Goal: Information Seeking & Learning: Learn about a topic

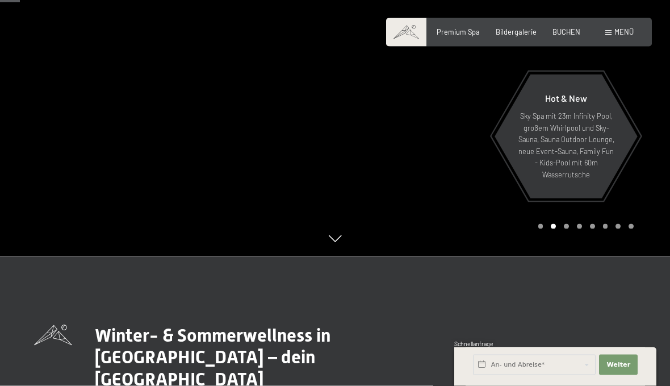
scroll to position [124, 0]
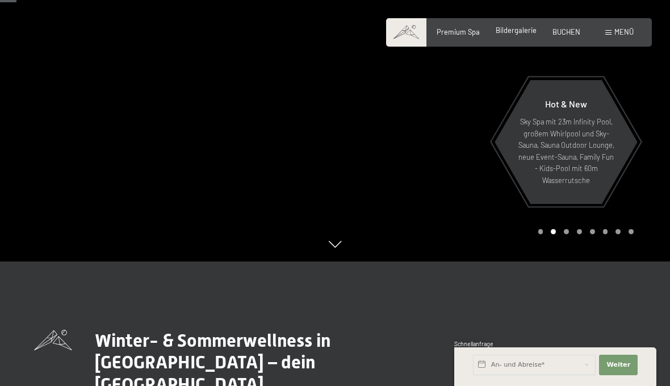
click at [514, 35] on div "Bildergalerie" at bounding box center [516, 31] width 41 height 10
click at [522, 27] on span "Bildergalerie" at bounding box center [516, 30] width 41 height 9
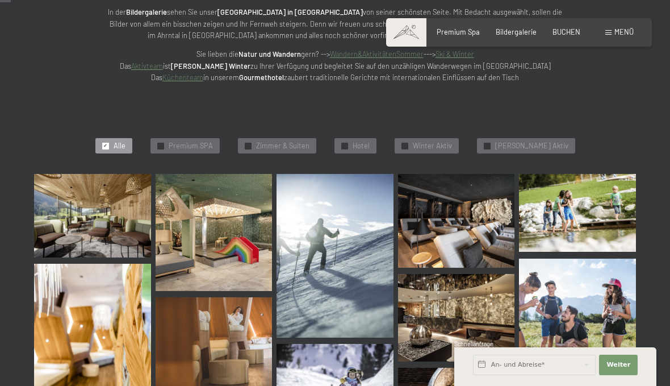
scroll to position [176, 0]
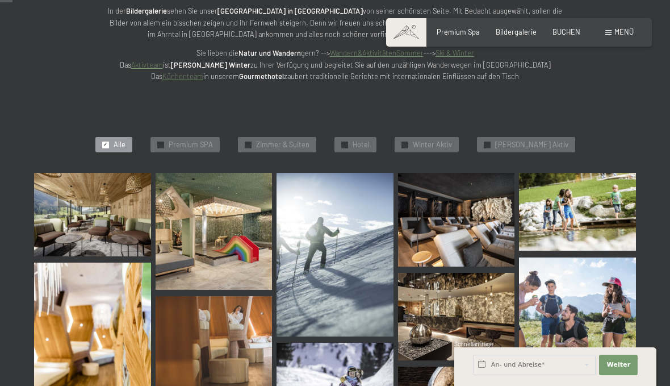
click at [82, 219] on img at bounding box center [92, 214] width 117 height 83
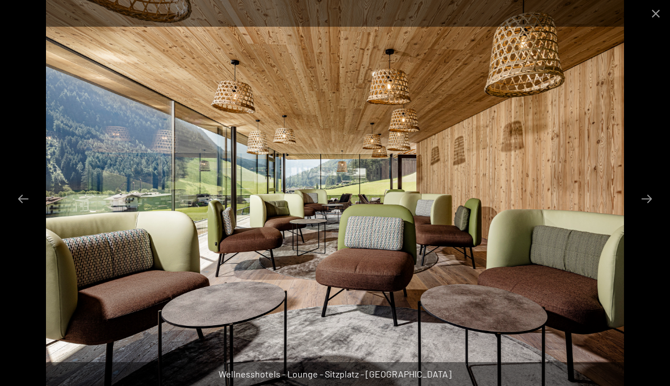
scroll to position [0, 0]
click at [653, 194] on button "Next slide" at bounding box center [647, 198] width 24 height 22
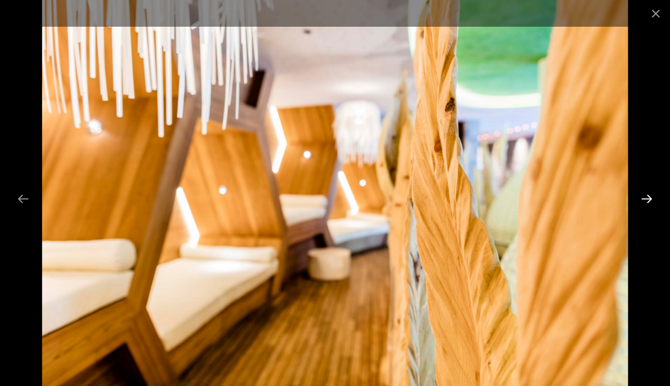
click at [643, 198] on button "Next slide" at bounding box center [647, 198] width 24 height 22
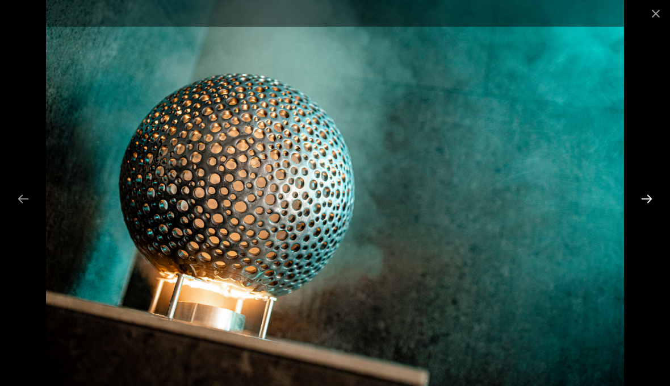
click at [648, 191] on button "Next slide" at bounding box center [647, 198] width 24 height 22
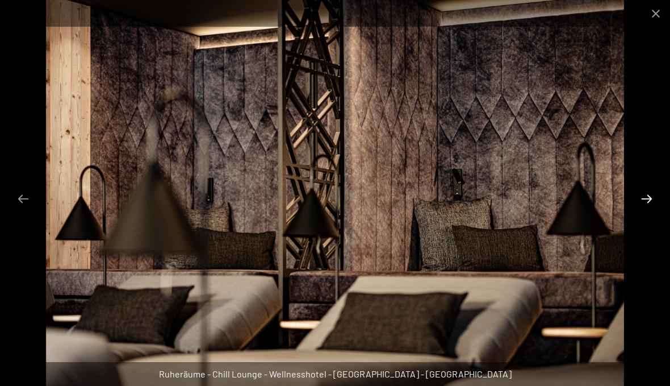
click at [643, 197] on button "Next slide" at bounding box center [647, 198] width 24 height 22
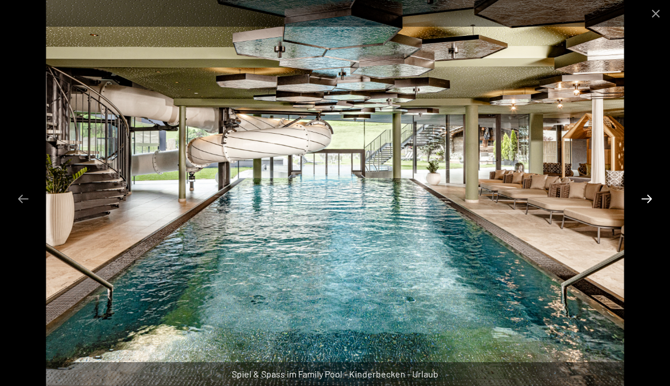
click at [643, 192] on button "Next slide" at bounding box center [647, 198] width 24 height 22
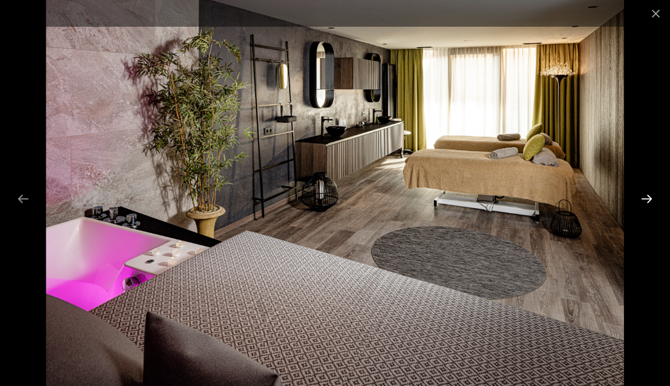
click at [644, 195] on button "Next slide" at bounding box center [647, 198] width 24 height 22
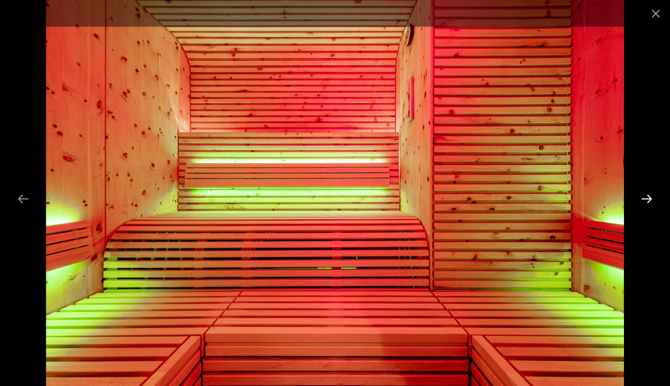
click at [643, 193] on button "Next slide" at bounding box center [647, 198] width 24 height 22
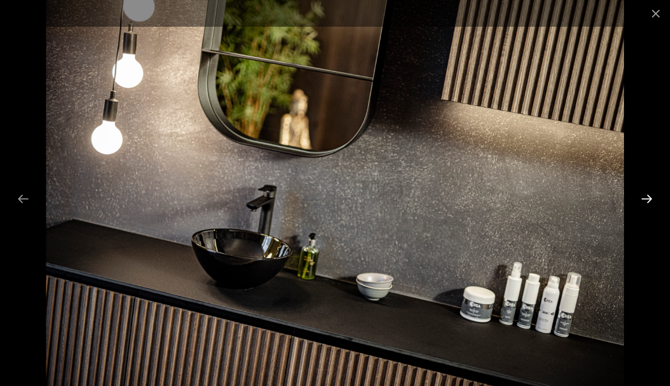
click at [637, 194] on button "Next slide" at bounding box center [647, 198] width 24 height 22
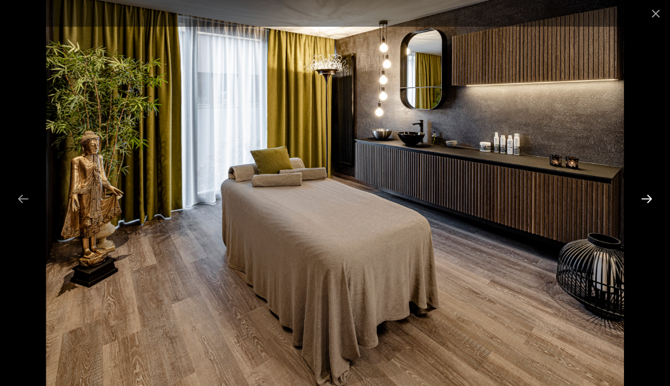
click at [636, 195] on button "Next slide" at bounding box center [647, 198] width 24 height 22
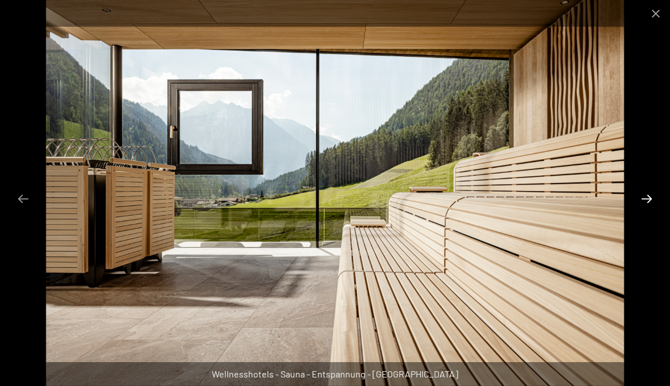
click at [638, 194] on button "Next slide" at bounding box center [647, 198] width 24 height 22
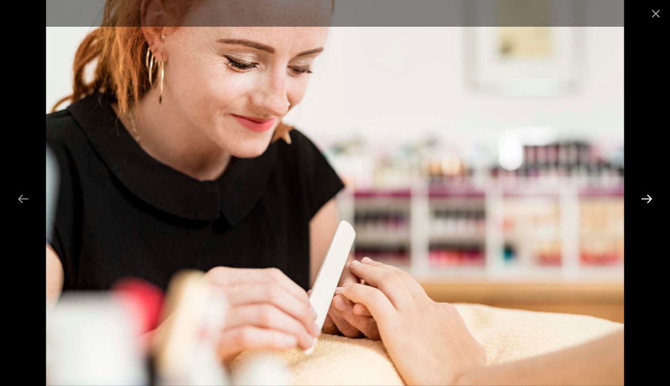
click at [639, 193] on button "Next slide" at bounding box center [647, 198] width 24 height 22
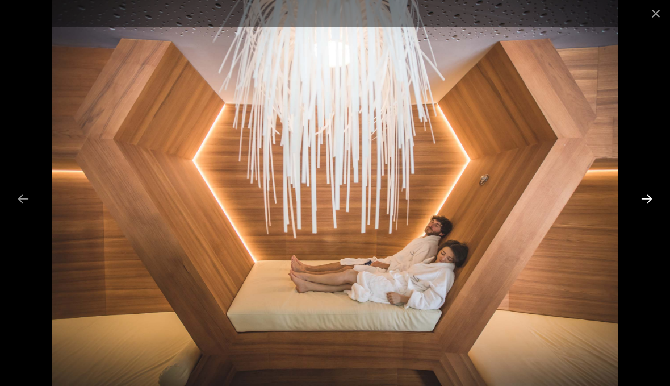
click at [641, 189] on button "Next slide" at bounding box center [647, 198] width 24 height 22
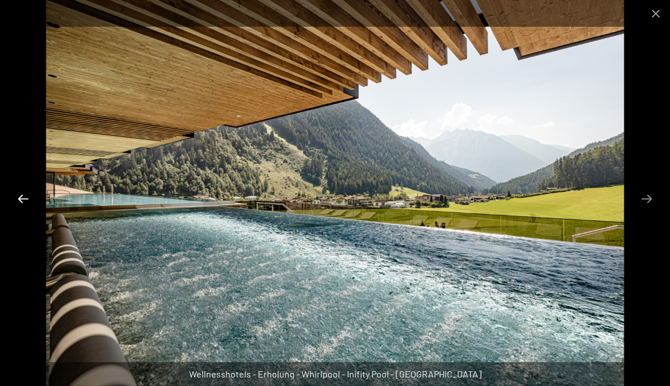
click at [26, 198] on button "Previous slide" at bounding box center [23, 198] width 24 height 22
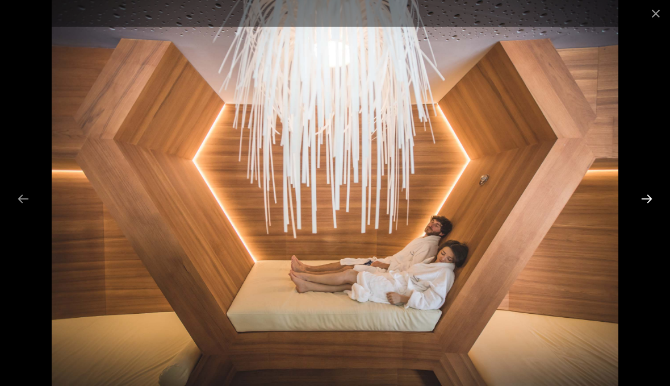
click at [644, 190] on button "Next slide" at bounding box center [647, 198] width 24 height 22
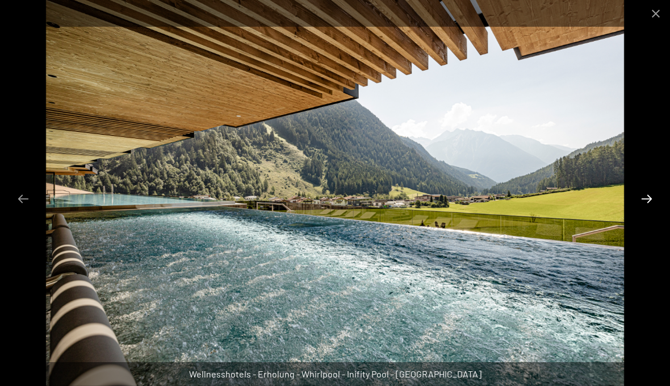
click at [643, 191] on button "Next slide" at bounding box center [647, 198] width 24 height 22
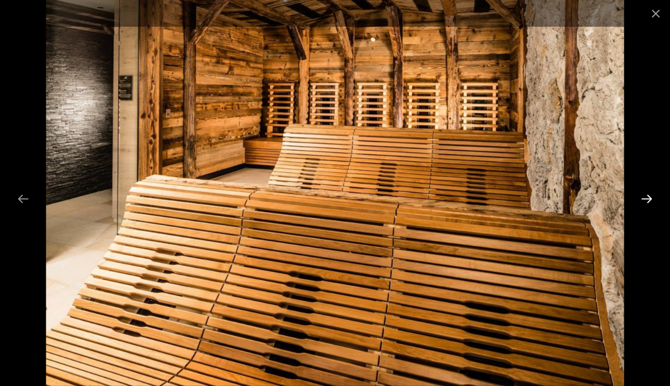
click at [645, 189] on button "Next slide" at bounding box center [647, 198] width 24 height 22
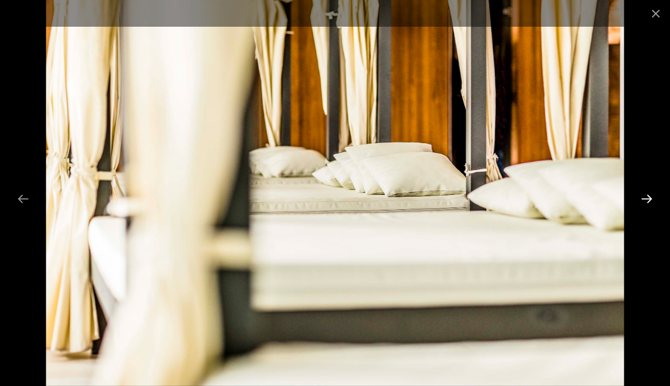
click at [641, 191] on button "Next slide" at bounding box center [647, 198] width 24 height 22
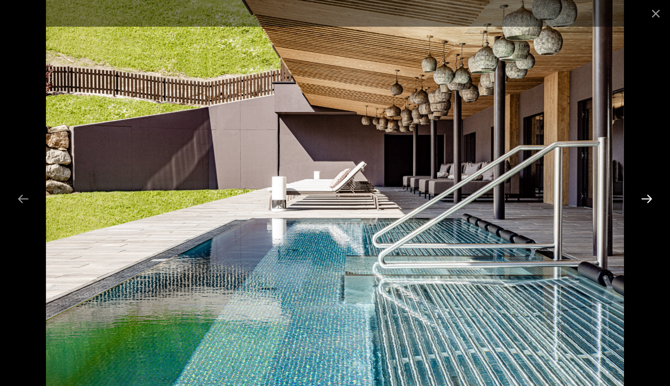
click at [641, 192] on button "Next slide" at bounding box center [647, 198] width 24 height 22
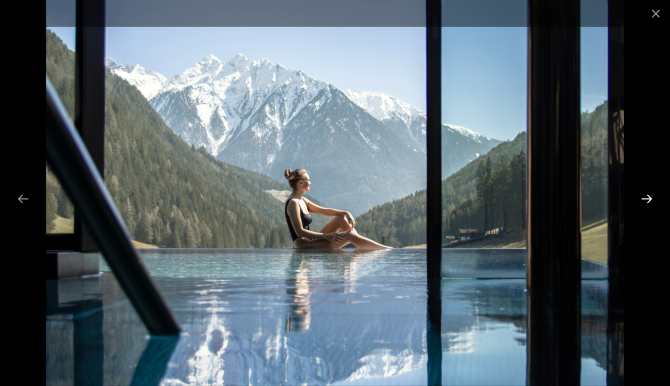
click at [640, 195] on button "Next slide" at bounding box center [647, 198] width 24 height 22
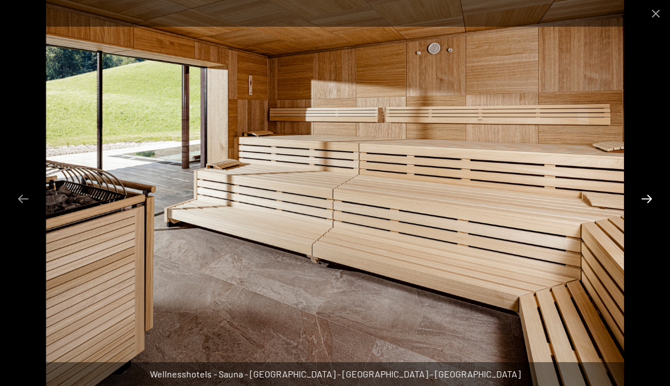
click at [645, 191] on button "Next slide" at bounding box center [647, 198] width 24 height 22
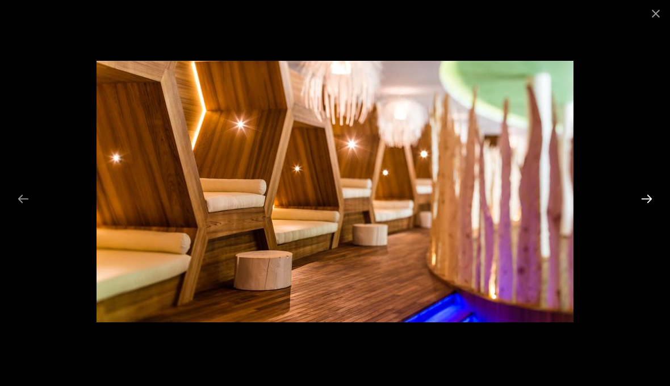
click at [644, 191] on button "Next slide" at bounding box center [647, 198] width 24 height 22
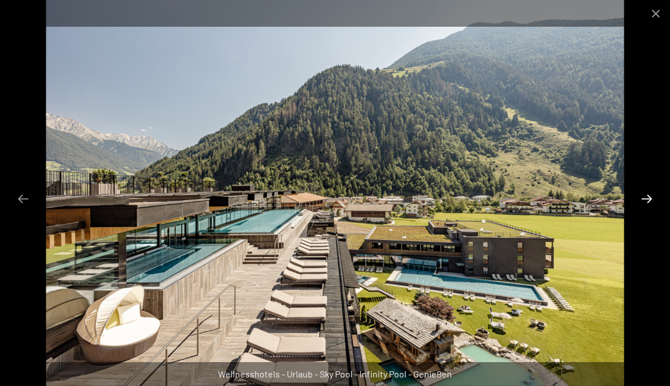
click at [644, 191] on button "Next slide" at bounding box center [647, 198] width 24 height 22
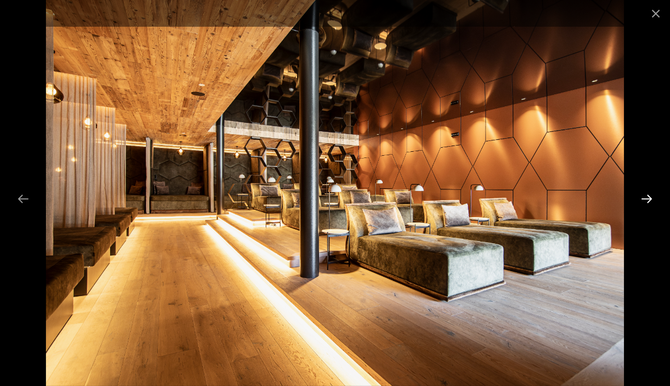
click at [642, 193] on button "Next slide" at bounding box center [647, 198] width 24 height 22
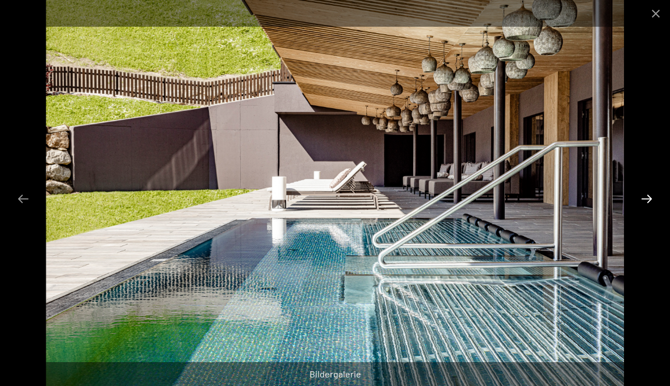
click at [642, 193] on button "Next slide" at bounding box center [647, 198] width 24 height 22
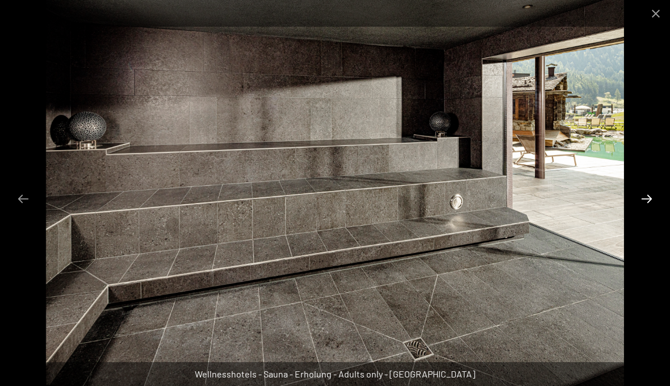
click at [642, 193] on button "Next slide" at bounding box center [647, 198] width 24 height 22
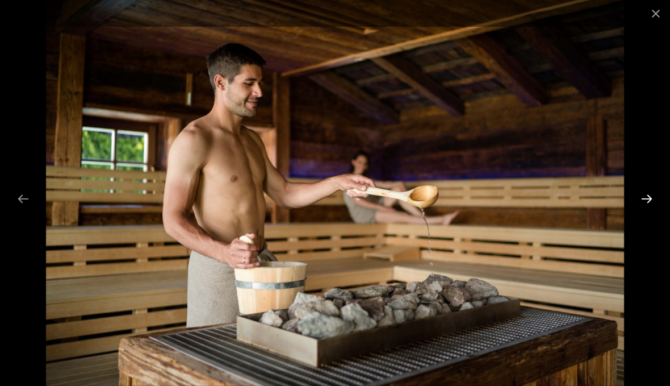
click at [644, 193] on button "Next slide" at bounding box center [647, 198] width 24 height 22
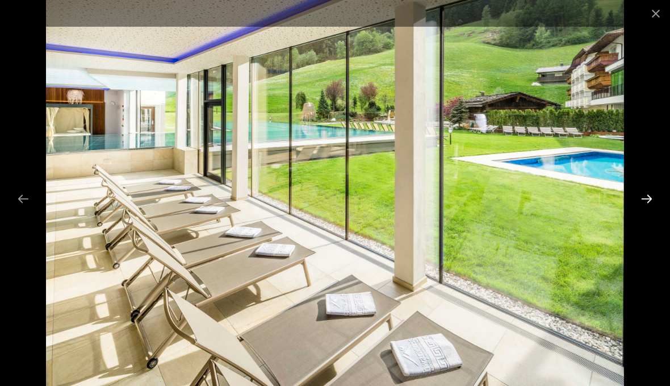
click at [638, 197] on button "Next slide" at bounding box center [647, 198] width 24 height 22
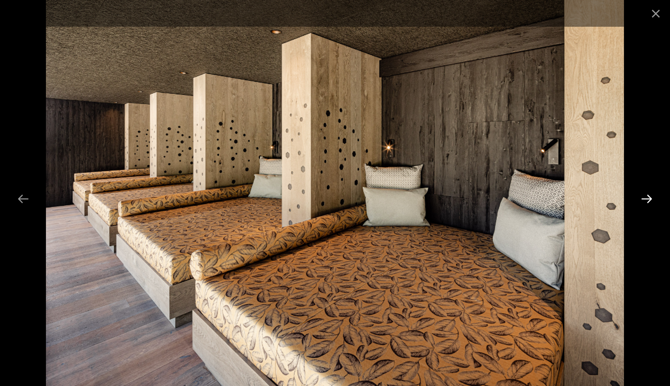
click at [645, 193] on button "Next slide" at bounding box center [647, 198] width 24 height 22
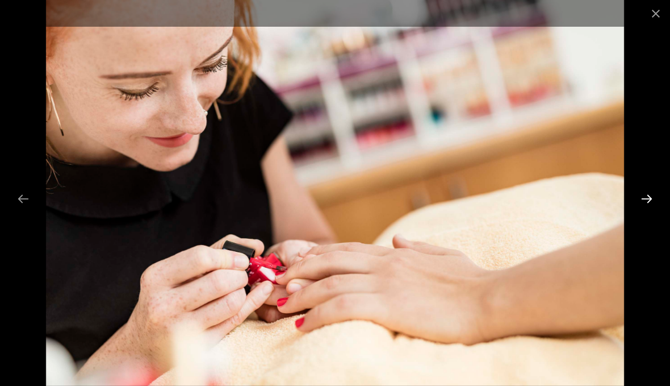
click at [641, 194] on button "Next slide" at bounding box center [647, 198] width 24 height 22
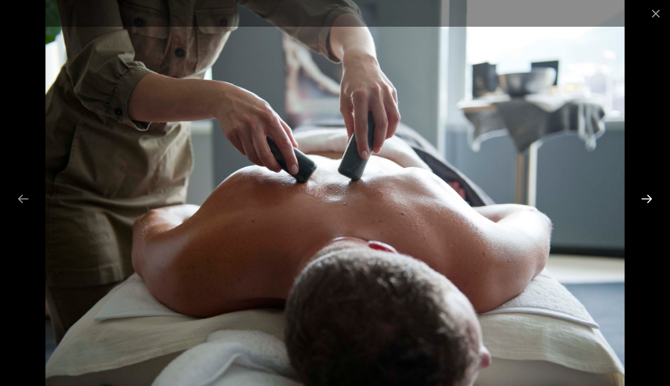
click at [641, 193] on button "Next slide" at bounding box center [647, 198] width 24 height 22
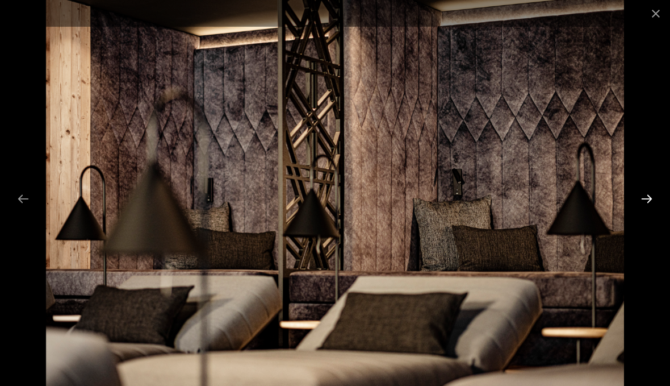
click at [640, 194] on button "Next slide" at bounding box center [647, 198] width 24 height 22
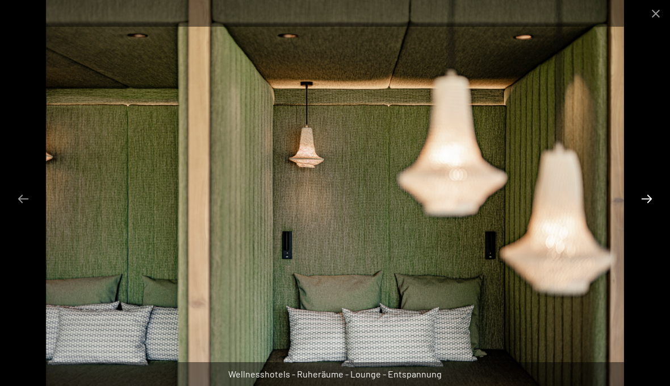
click at [638, 197] on button "Next slide" at bounding box center [647, 198] width 24 height 22
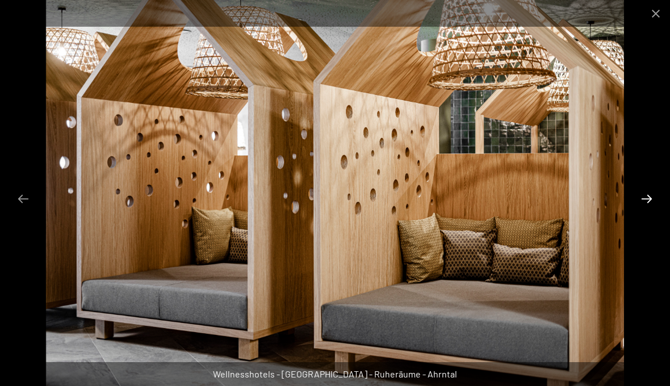
click at [644, 192] on button "Next slide" at bounding box center [647, 198] width 24 height 22
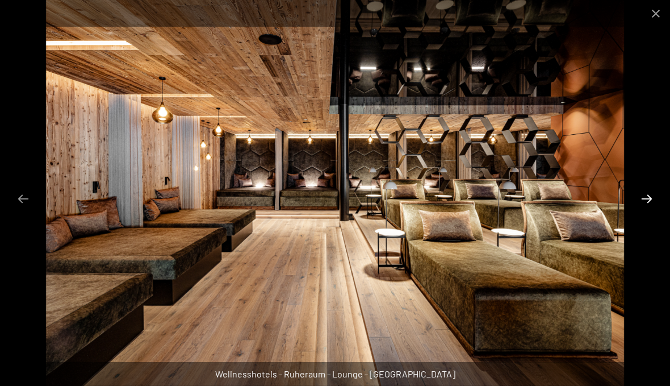
click at [644, 193] on button "Next slide" at bounding box center [647, 198] width 24 height 22
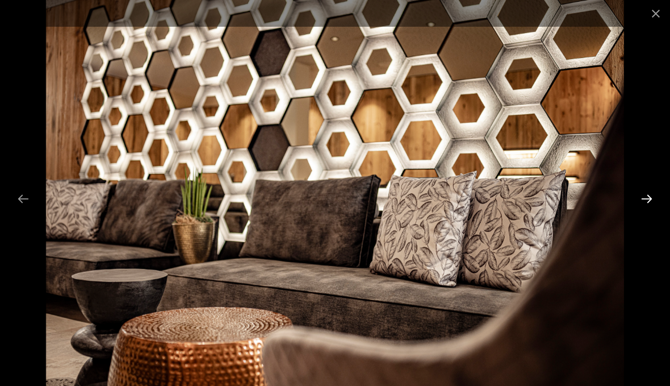
click at [642, 193] on button "Next slide" at bounding box center [647, 198] width 24 height 22
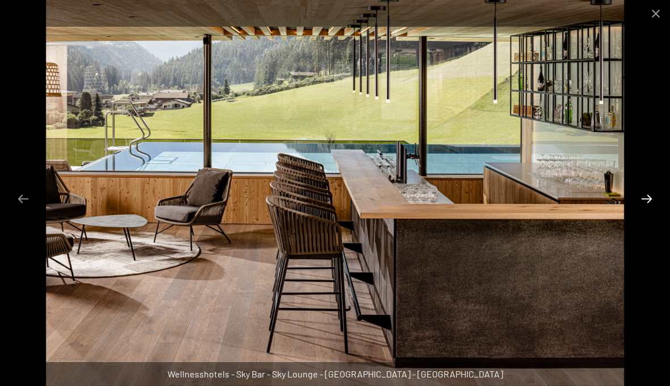
click at [642, 194] on button "Next slide" at bounding box center [647, 198] width 24 height 22
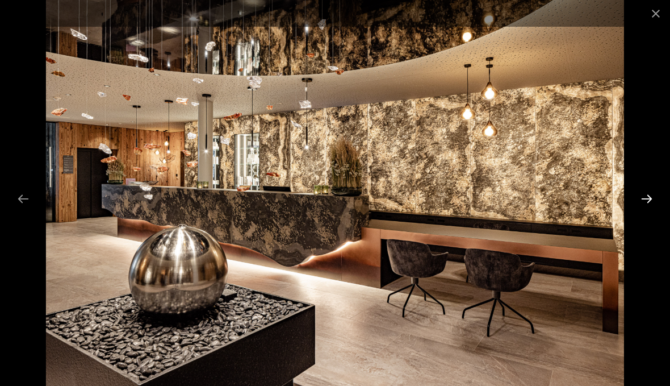
click at [644, 195] on button "Next slide" at bounding box center [647, 198] width 24 height 22
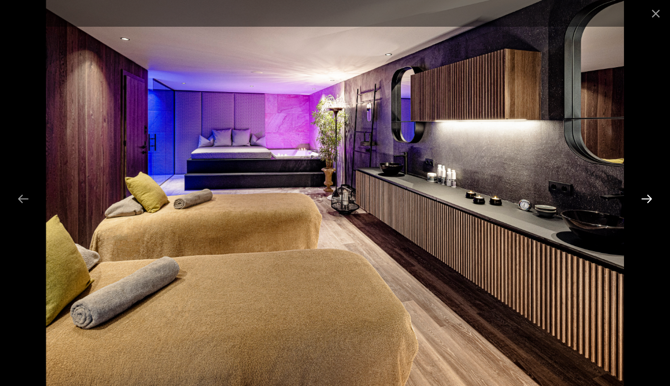
click at [643, 194] on button "Next slide" at bounding box center [647, 198] width 24 height 22
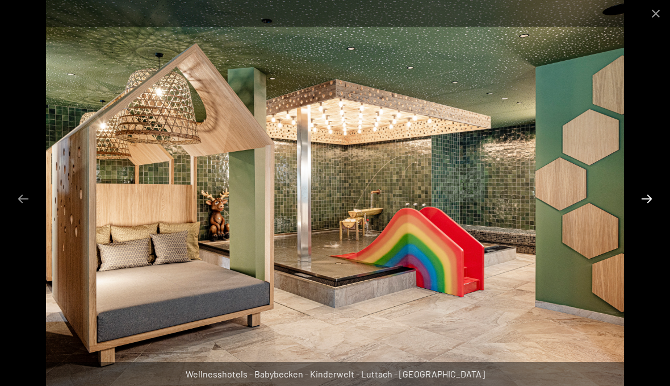
click at [646, 193] on button "Next slide" at bounding box center [647, 198] width 24 height 22
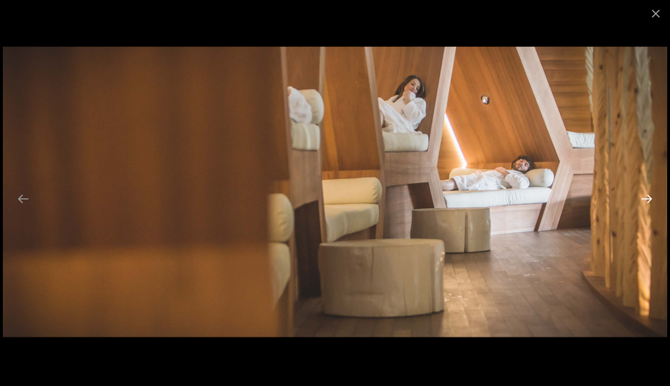
click at [642, 194] on button "Next slide" at bounding box center [647, 198] width 24 height 22
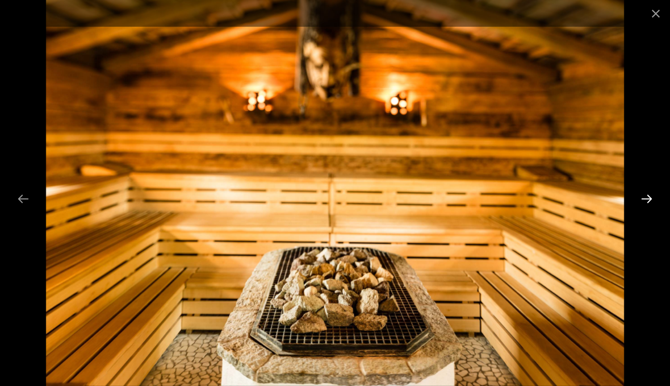
click at [646, 192] on button "Next slide" at bounding box center [647, 198] width 24 height 22
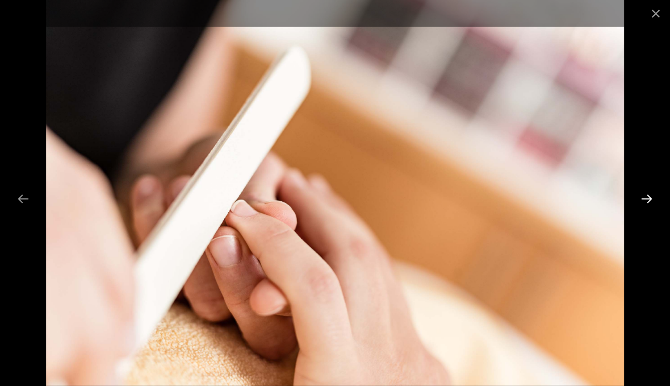
click at [650, 192] on button "Next slide" at bounding box center [647, 198] width 24 height 22
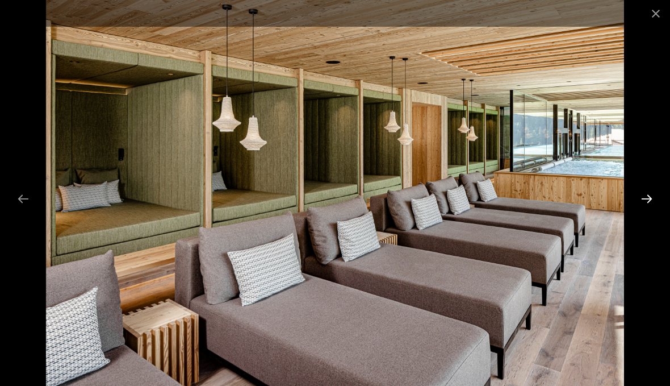
click at [647, 189] on button "Next slide" at bounding box center [647, 198] width 24 height 22
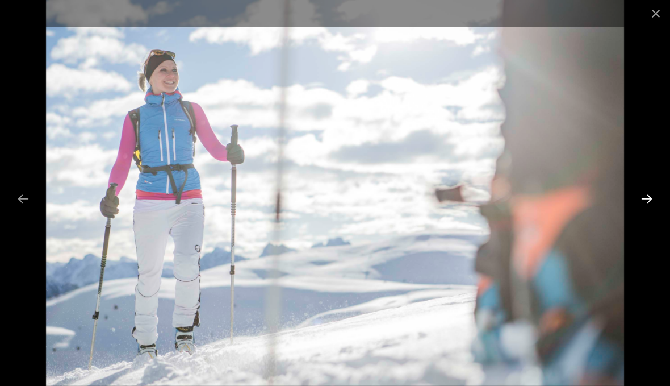
click at [646, 191] on button "Next slide" at bounding box center [647, 198] width 24 height 22
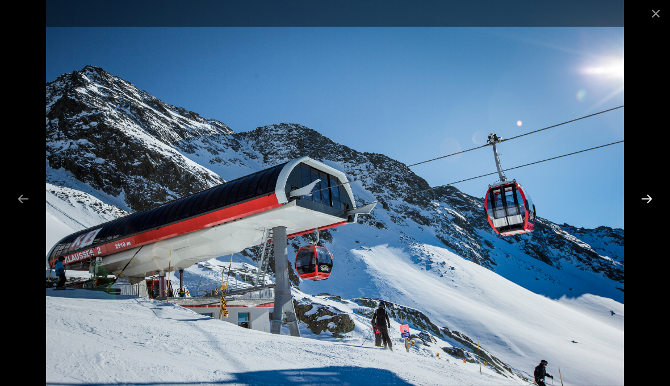
click at [647, 191] on button "Next slide" at bounding box center [647, 198] width 24 height 22
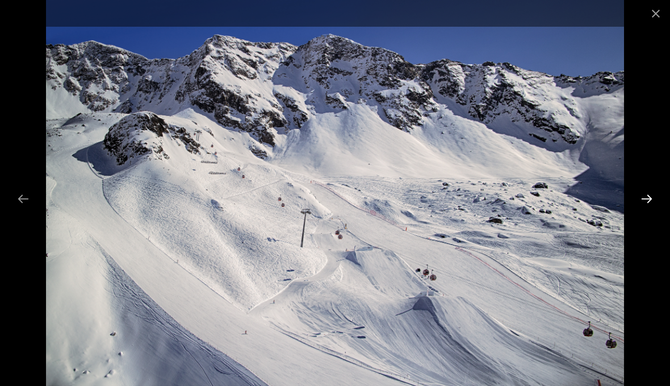
click at [644, 197] on button "Next slide" at bounding box center [647, 198] width 24 height 22
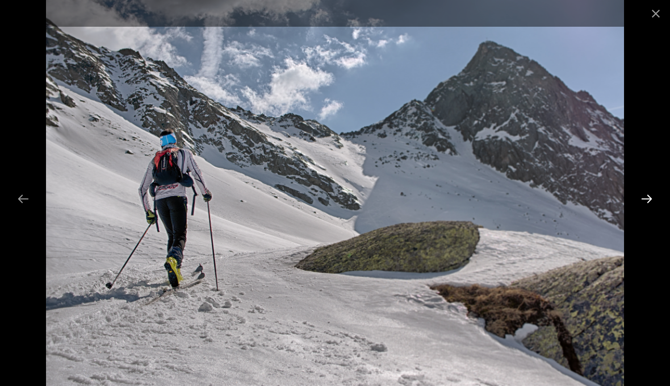
click at [645, 192] on button "Next slide" at bounding box center [647, 198] width 24 height 22
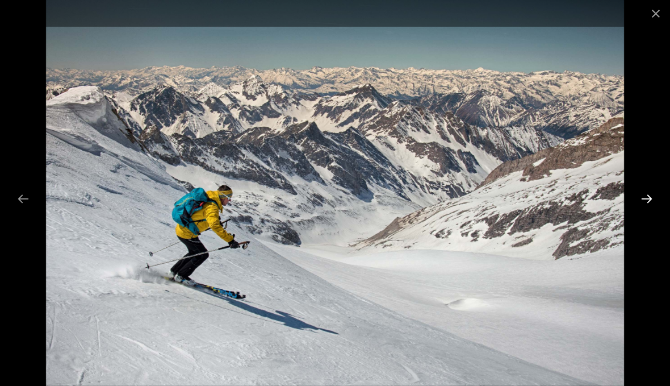
click at [642, 193] on button "Next slide" at bounding box center [647, 198] width 24 height 22
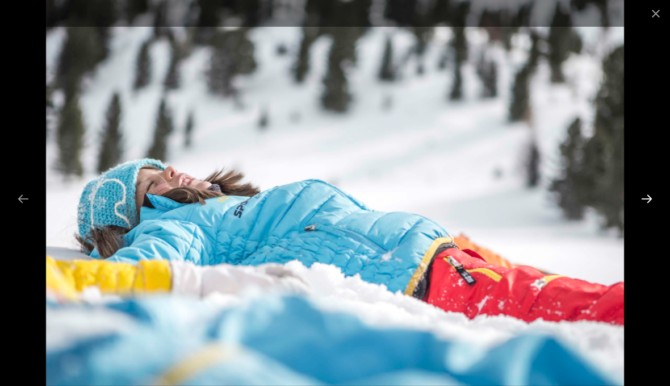
click at [642, 192] on button "Next slide" at bounding box center [647, 198] width 24 height 22
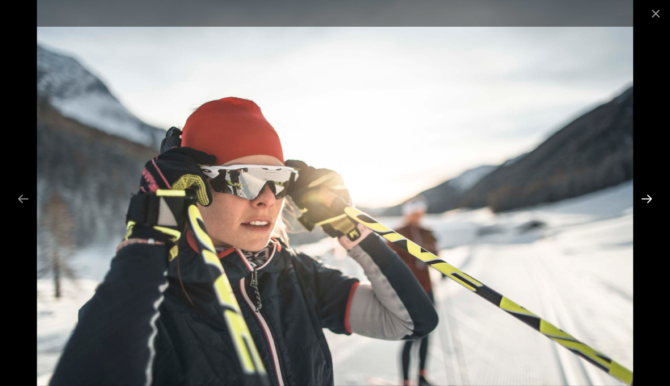
click at [642, 193] on button "Next slide" at bounding box center [647, 198] width 24 height 22
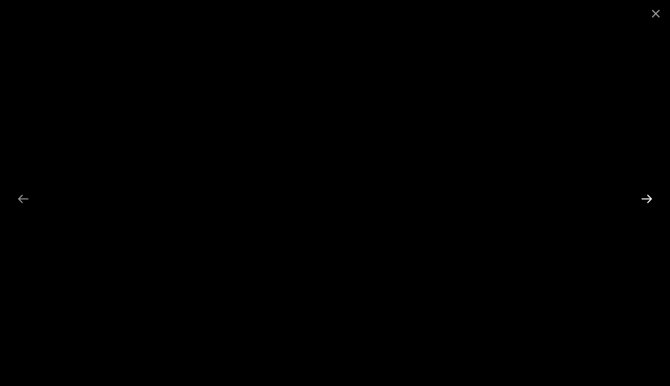
click at [643, 196] on button "Next slide" at bounding box center [647, 198] width 24 height 22
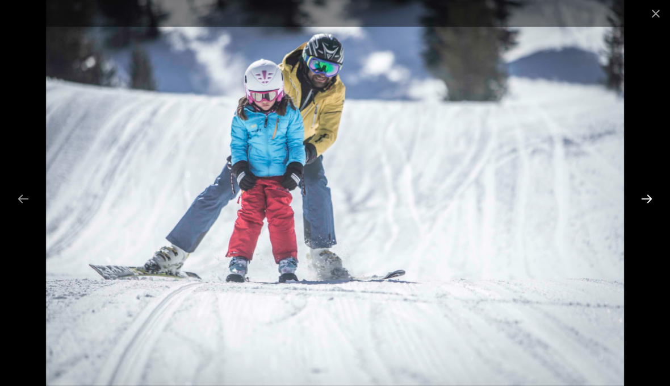
click at [642, 192] on button "Next slide" at bounding box center [647, 198] width 24 height 22
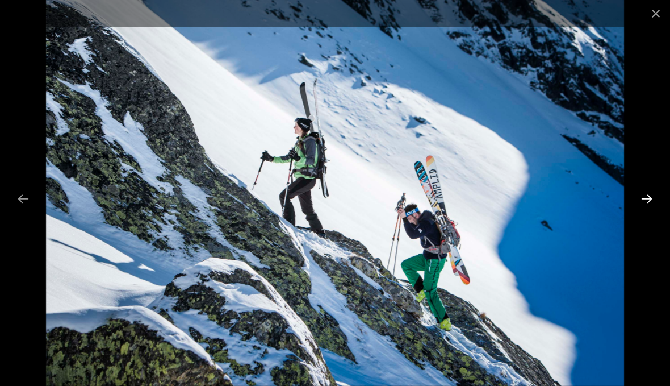
click at [641, 192] on button "Next slide" at bounding box center [647, 198] width 24 height 22
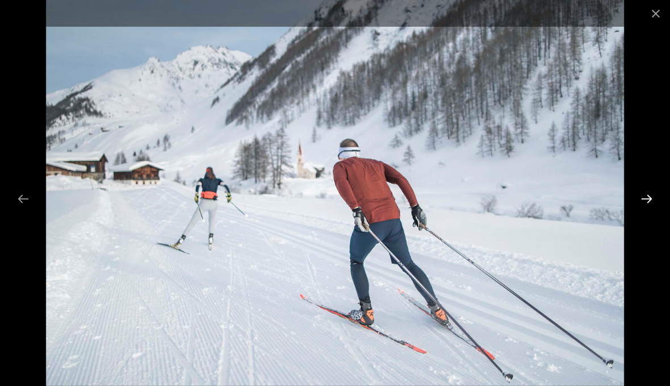
click at [643, 193] on button "Next slide" at bounding box center [647, 198] width 24 height 22
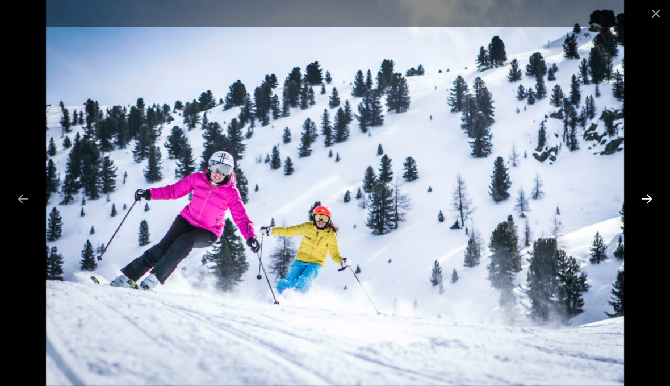
click at [641, 193] on button "Next slide" at bounding box center [647, 198] width 24 height 22
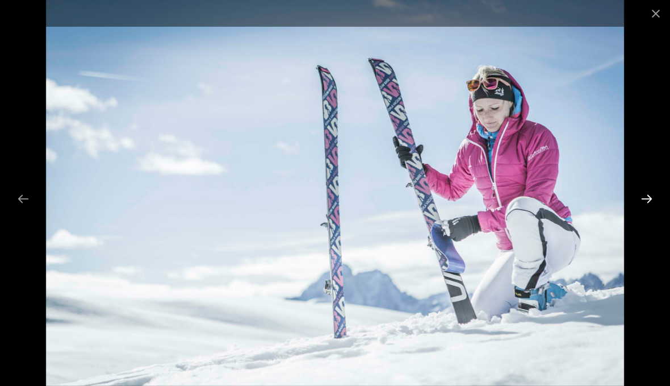
click at [642, 192] on button "Next slide" at bounding box center [647, 198] width 24 height 22
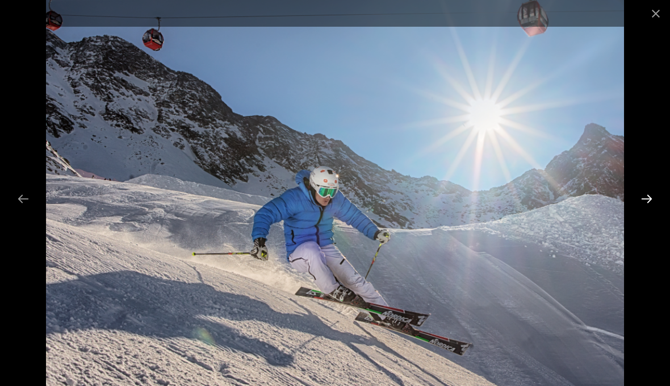
click at [644, 192] on button "Next slide" at bounding box center [647, 198] width 24 height 22
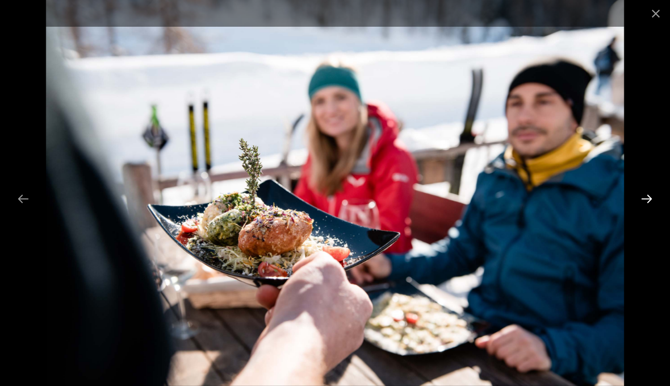
click at [645, 192] on button "Next slide" at bounding box center [647, 198] width 24 height 22
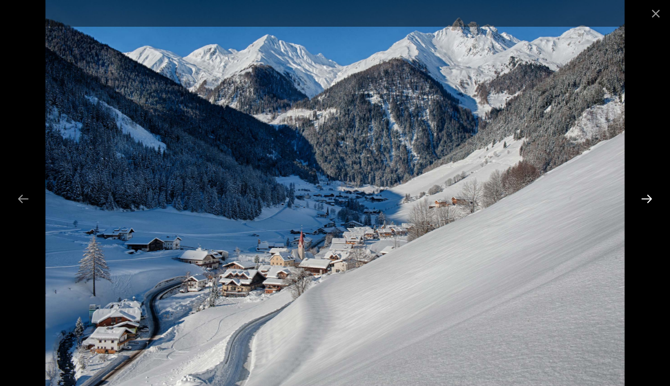
click at [643, 191] on button "Next slide" at bounding box center [647, 198] width 24 height 22
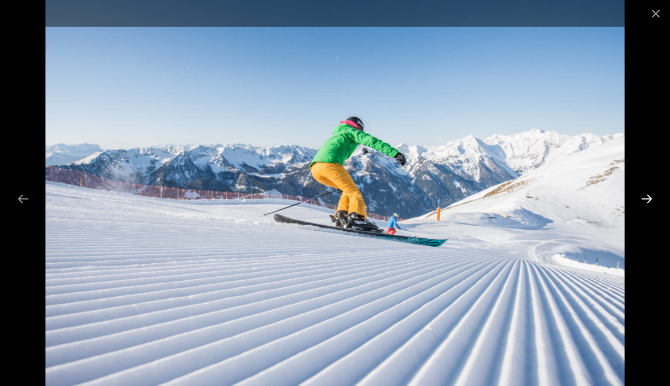
click at [644, 189] on button "Next slide" at bounding box center [647, 198] width 24 height 22
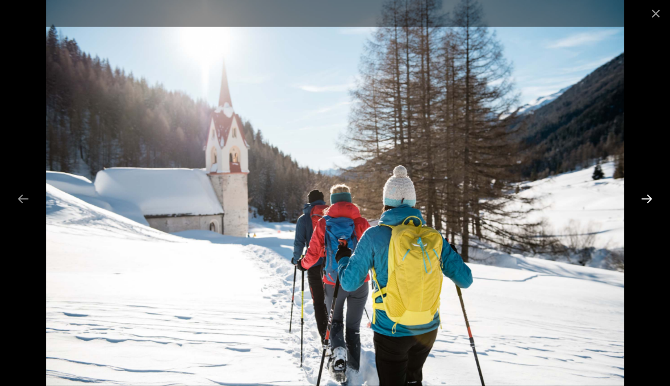
click at [645, 190] on button "Next slide" at bounding box center [647, 198] width 24 height 22
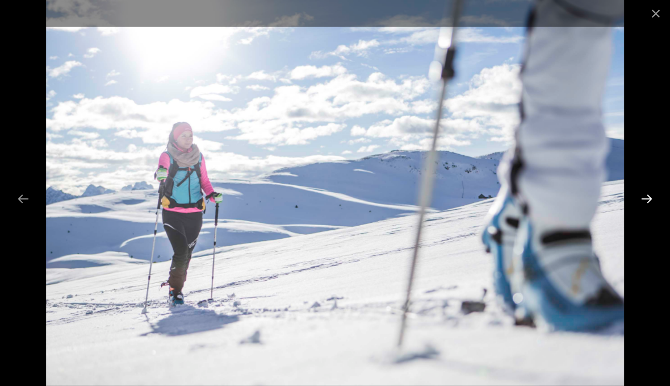
click at [645, 189] on button "Next slide" at bounding box center [647, 198] width 24 height 22
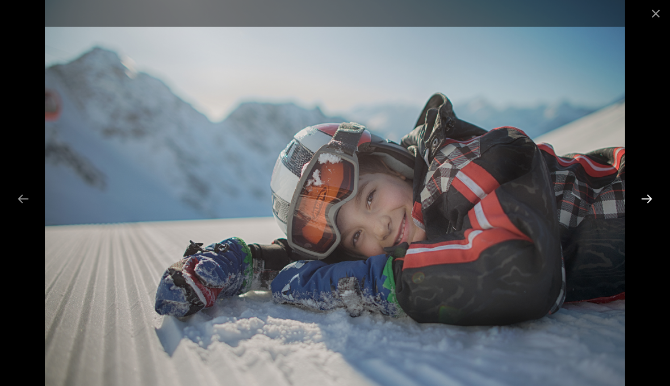
click at [640, 194] on button "Next slide" at bounding box center [647, 198] width 24 height 22
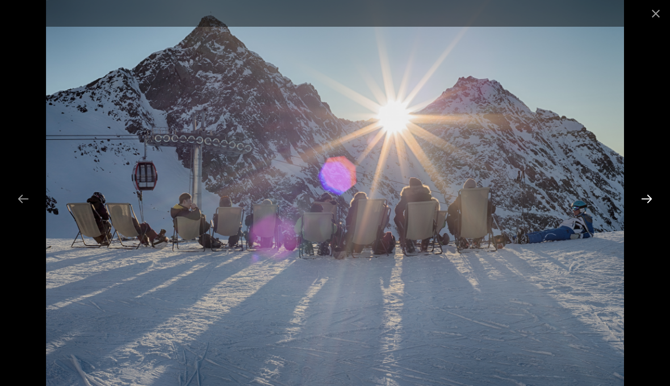
click at [642, 192] on button "Next slide" at bounding box center [647, 198] width 24 height 22
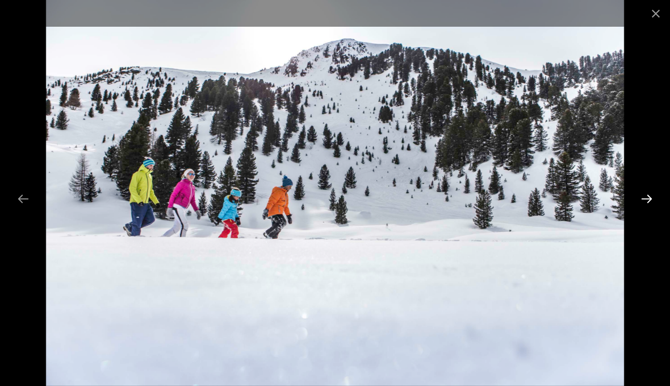
click at [641, 193] on button "Next slide" at bounding box center [647, 198] width 24 height 22
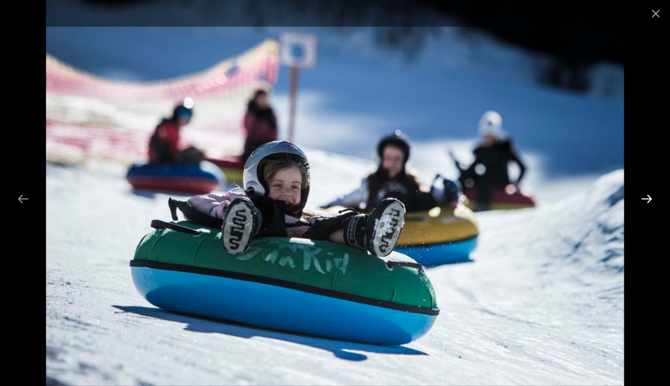
click at [644, 191] on button "Next slide" at bounding box center [647, 198] width 24 height 22
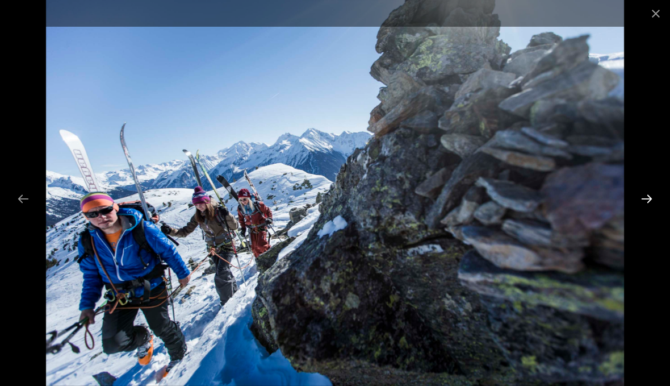
click at [646, 191] on button "Next slide" at bounding box center [647, 198] width 24 height 22
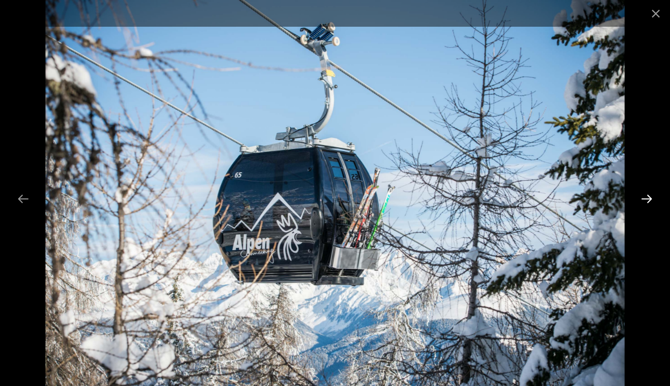
click at [647, 189] on button "Next slide" at bounding box center [647, 198] width 24 height 22
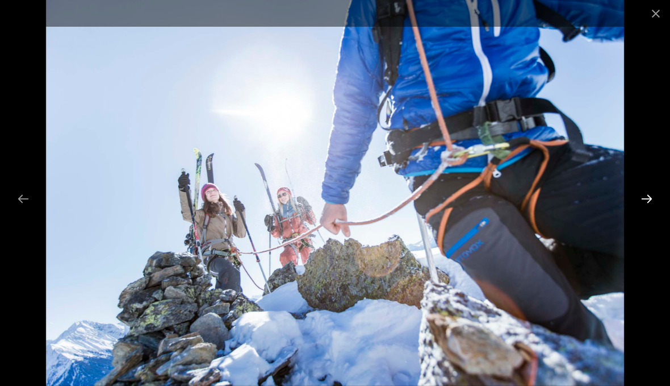
click at [645, 190] on button "Next slide" at bounding box center [647, 198] width 24 height 22
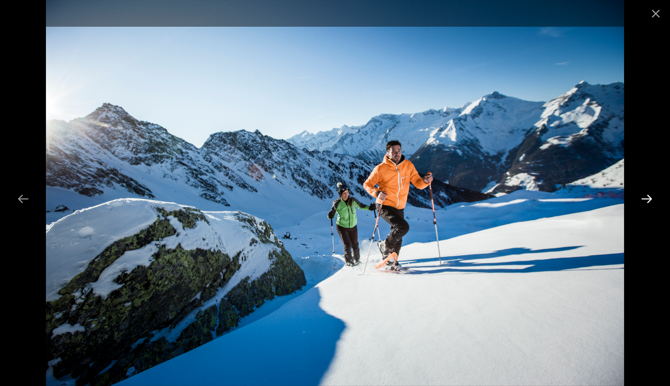
click at [645, 190] on button "Next slide" at bounding box center [647, 198] width 24 height 22
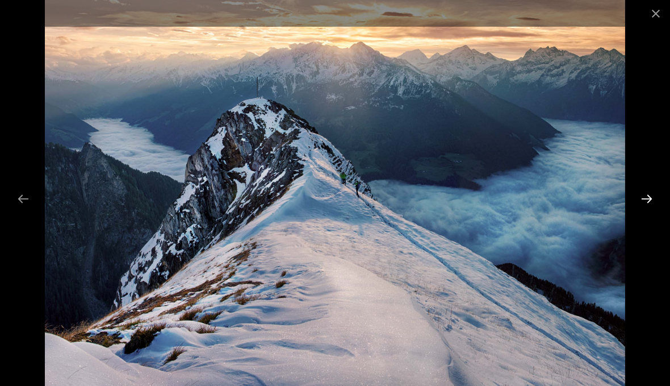
click at [644, 191] on button "Next slide" at bounding box center [647, 198] width 24 height 22
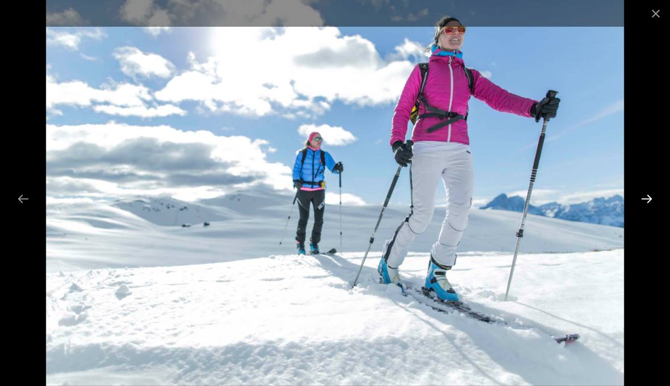
click at [642, 193] on button "Next slide" at bounding box center [647, 198] width 24 height 22
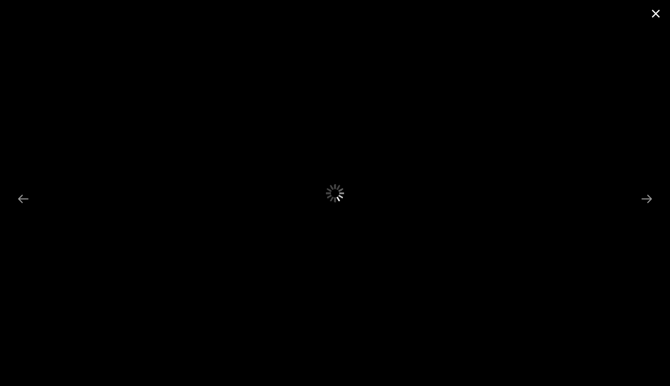
click at [655, 5] on button "Close gallery" at bounding box center [656, 13] width 28 height 27
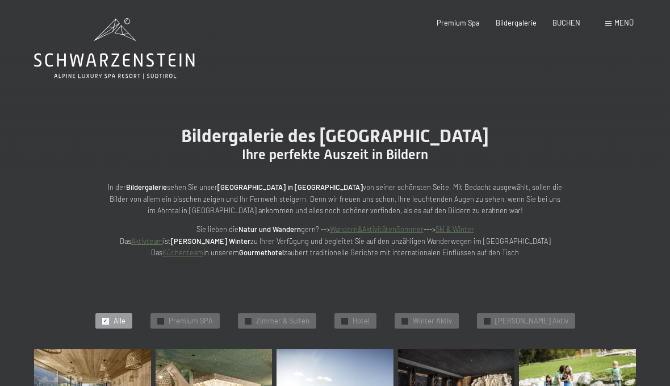
click at [608, 26] on div "Menü" at bounding box center [619, 23] width 28 height 10
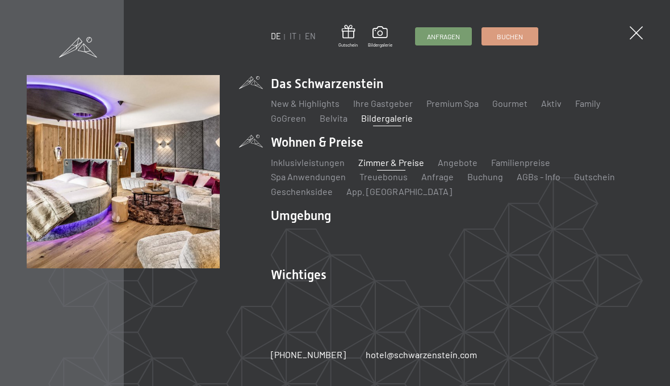
click at [392, 161] on link "Zimmer & Preise" at bounding box center [391, 162] width 66 height 11
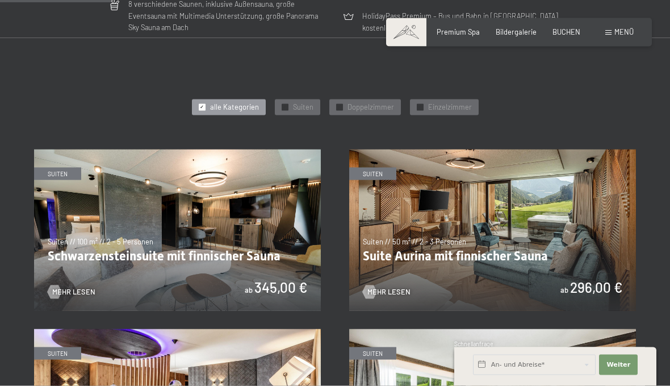
scroll to position [456, 0]
click at [115, 224] on img at bounding box center [177, 229] width 287 height 161
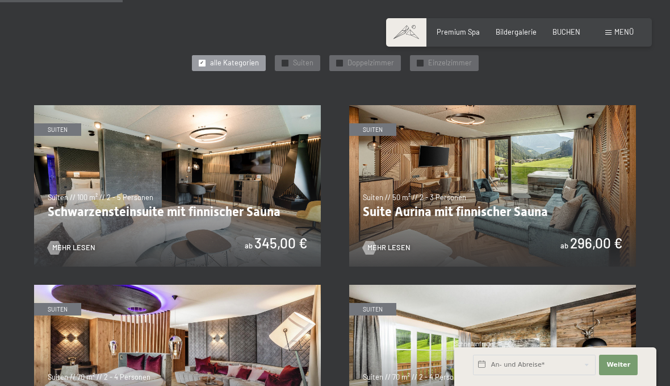
scroll to position [499, 0]
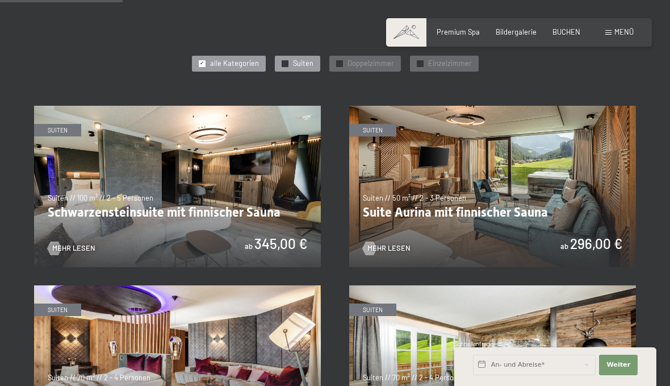
click at [283, 60] on div at bounding box center [285, 63] width 7 height 7
click at [549, 143] on img at bounding box center [492, 186] width 287 height 161
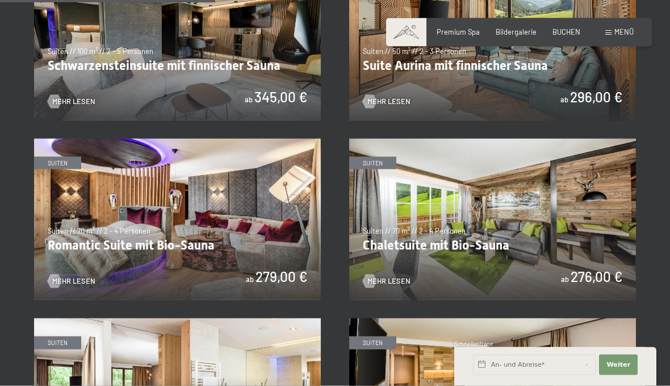
scroll to position [646, 0]
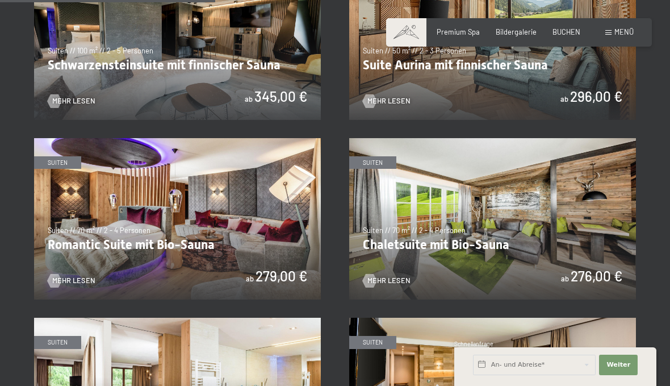
click at [93, 202] on img at bounding box center [177, 218] width 287 height 161
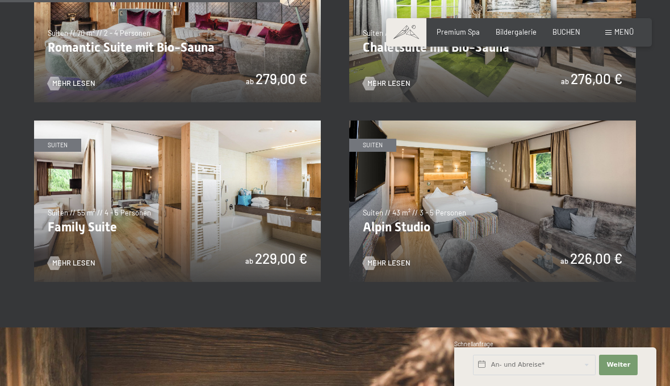
scroll to position [841, 0]
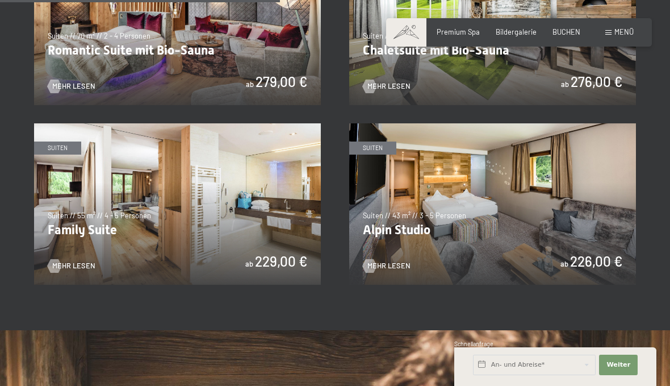
click at [97, 190] on img at bounding box center [177, 203] width 287 height 161
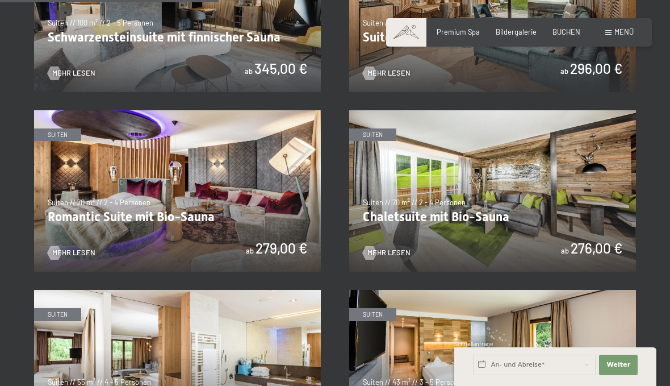
scroll to position [671, 0]
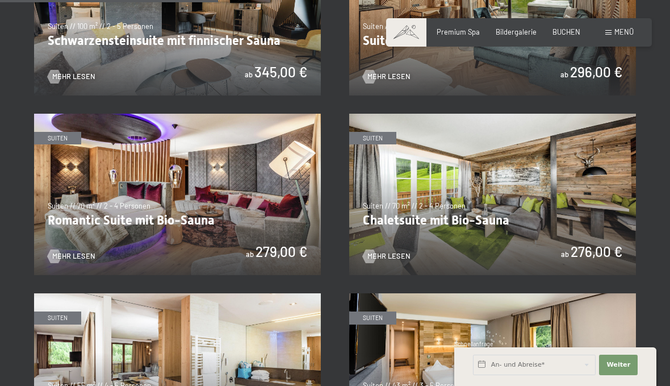
click at [579, 200] on img at bounding box center [492, 194] width 287 height 161
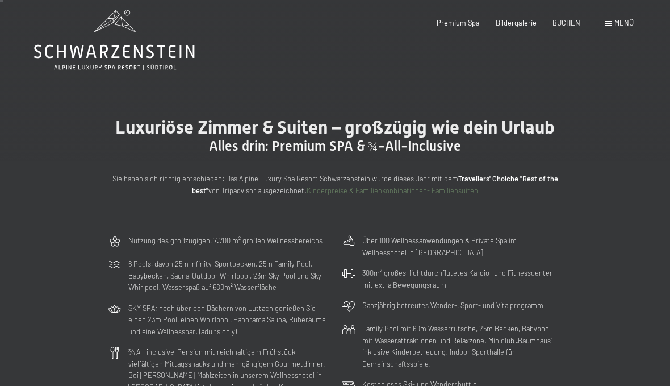
scroll to position [0, 0]
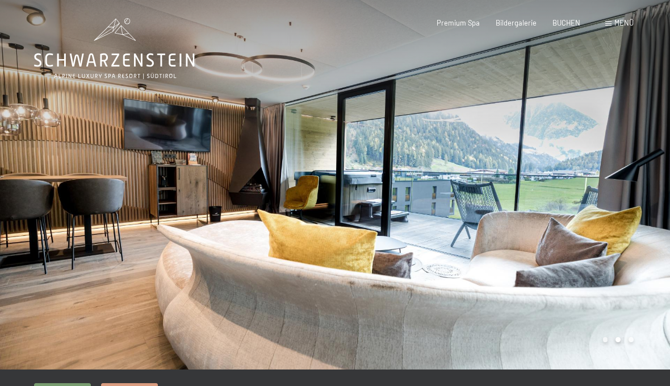
click at [639, 307] on div at bounding box center [502, 184] width 335 height 369
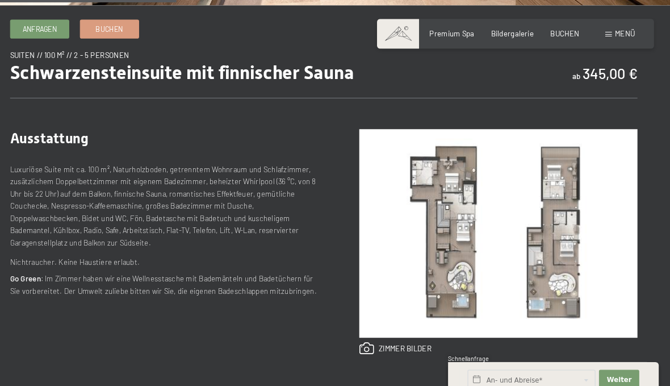
scroll to position [379, 0]
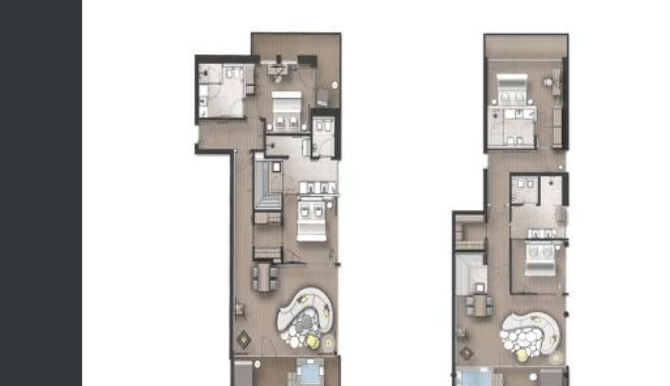
click at [369, 109] on img at bounding box center [502, 209] width 267 height 200
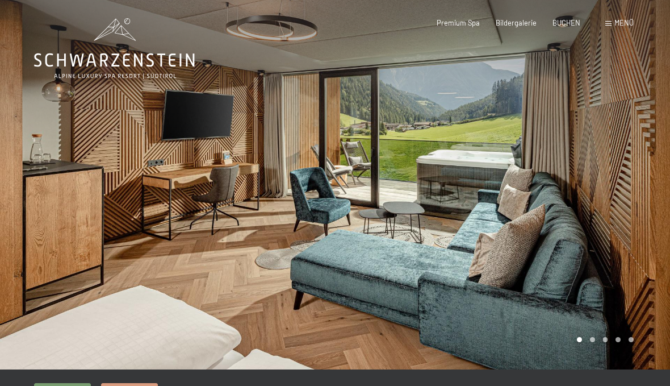
click at [641, 199] on div at bounding box center [502, 184] width 335 height 369
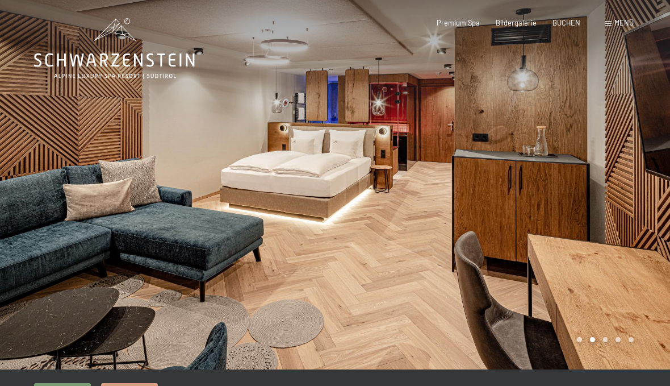
click at [655, 181] on div at bounding box center [502, 184] width 335 height 369
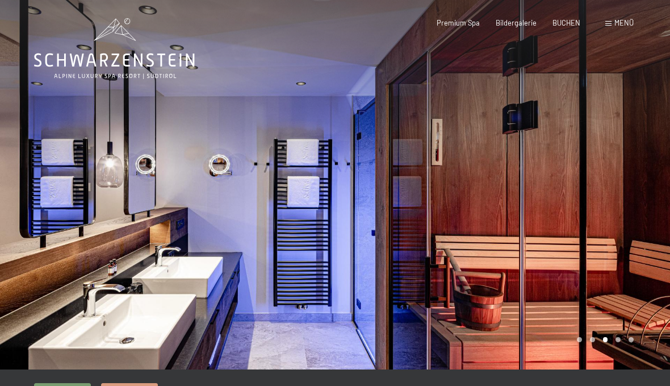
click at [649, 189] on div at bounding box center [502, 184] width 335 height 369
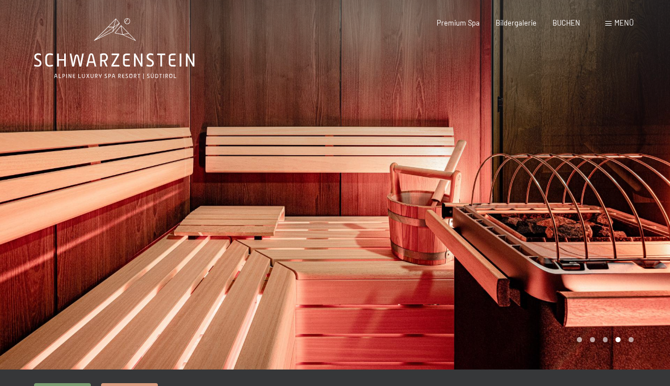
click at [650, 185] on div at bounding box center [502, 184] width 335 height 369
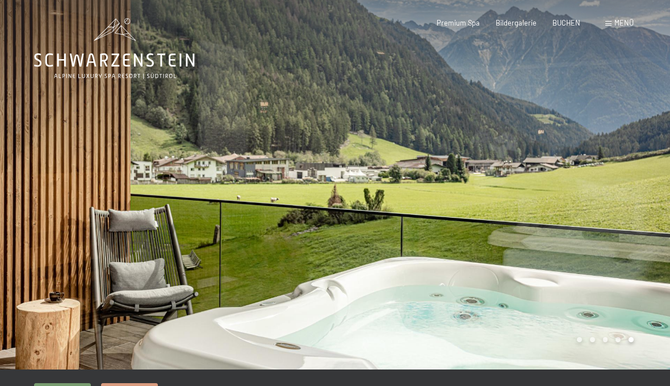
click at [649, 185] on div at bounding box center [502, 184] width 335 height 369
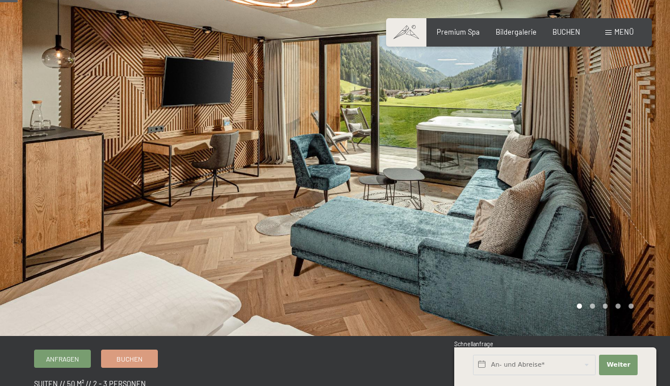
scroll to position [33, 0]
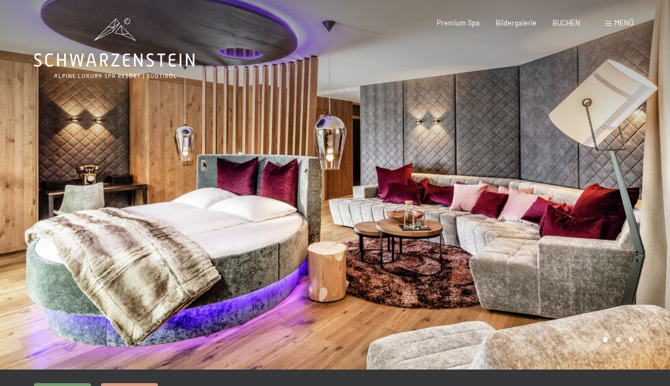
click at [647, 173] on div at bounding box center [502, 184] width 335 height 369
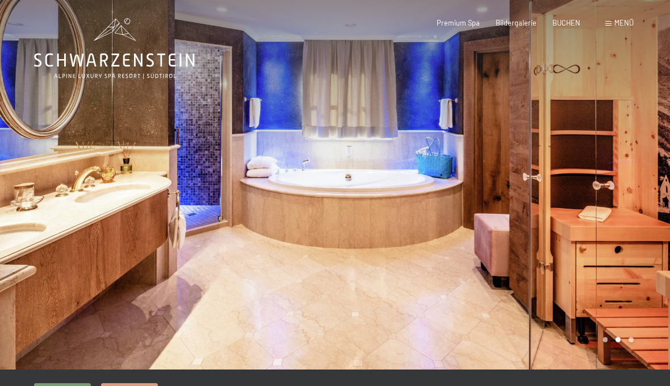
click at [637, 182] on div at bounding box center [502, 184] width 335 height 369
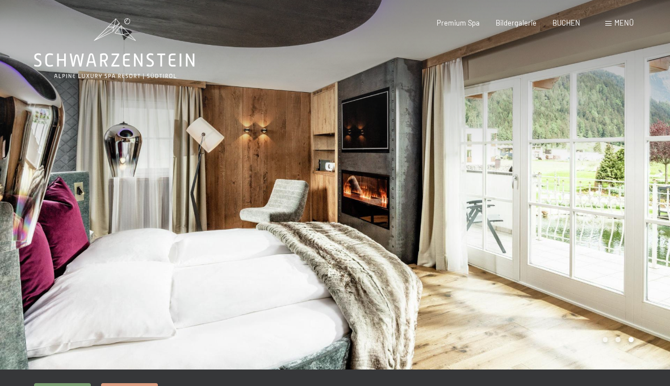
click at [632, 183] on div at bounding box center [502, 184] width 335 height 369
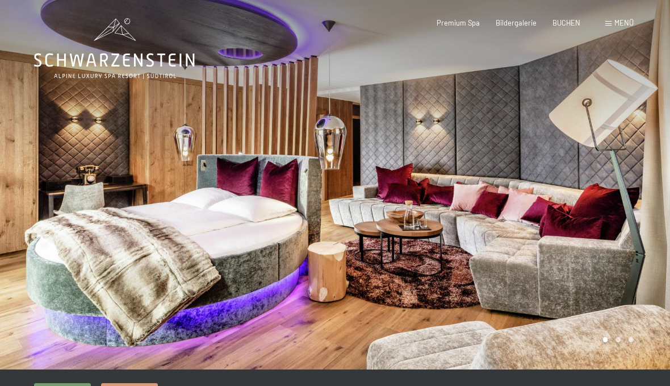
click at [635, 185] on div at bounding box center [502, 184] width 335 height 369
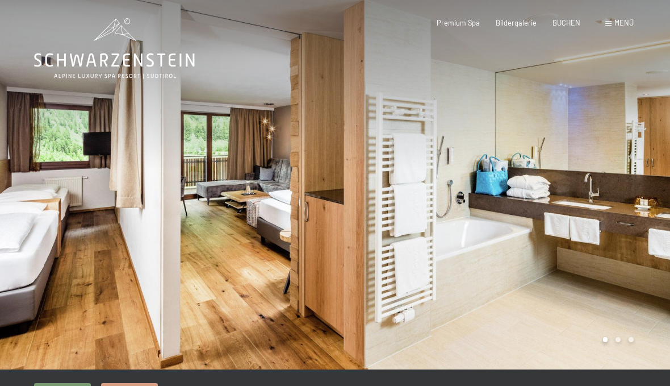
click at [638, 339] on div at bounding box center [502, 184] width 335 height 369
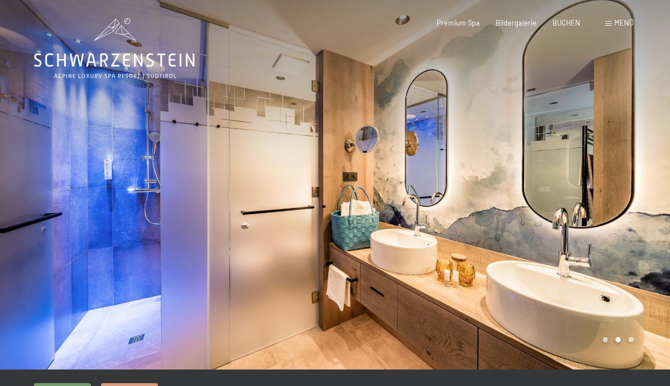
click at [638, 335] on div at bounding box center [502, 184] width 335 height 369
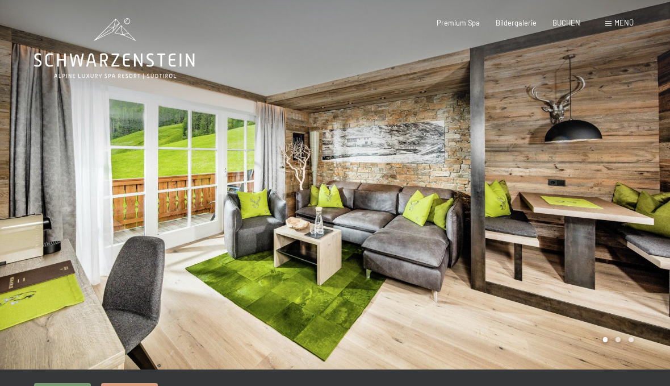
click at [636, 344] on div at bounding box center [502, 184] width 335 height 369
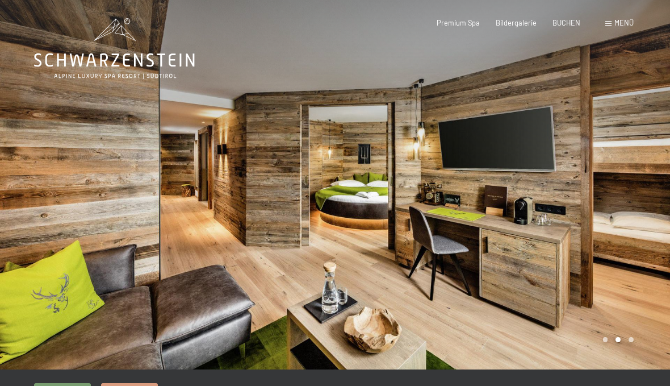
click at [633, 338] on div at bounding box center [502, 184] width 335 height 369
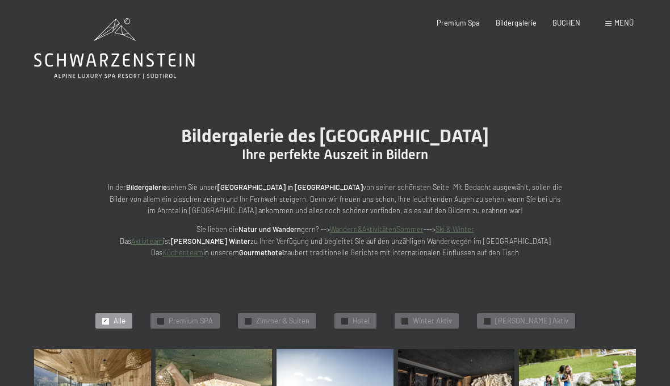
click at [613, 24] on div "Menü" at bounding box center [619, 23] width 28 height 10
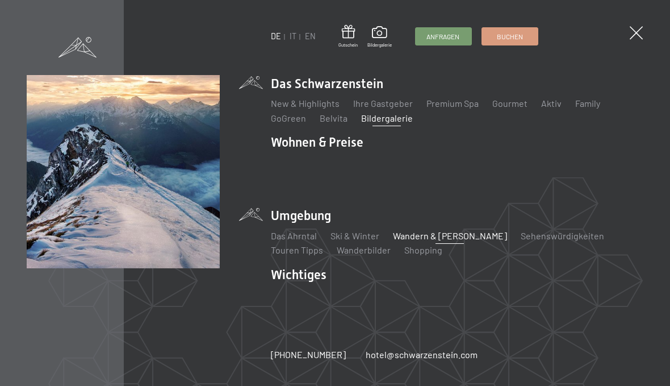
click at [432, 237] on link "Wandern & [PERSON_NAME]" at bounding box center [450, 235] width 114 height 11
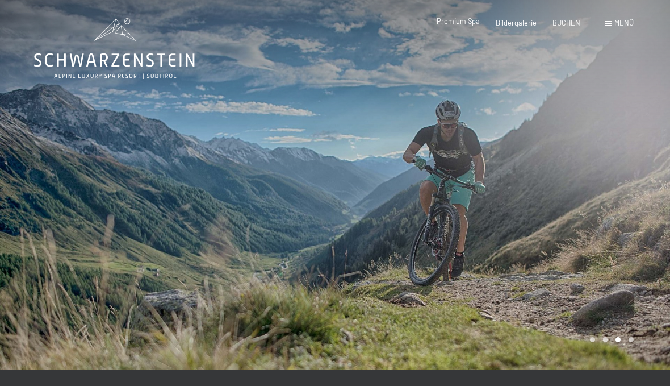
click at [465, 24] on span "Premium Spa" at bounding box center [458, 20] width 43 height 9
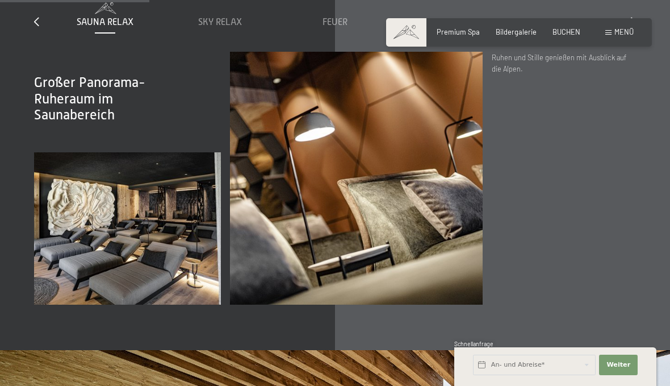
scroll to position [1453, 0]
click at [229, 27] on span "Sky Relax" at bounding box center [220, 22] width 44 height 10
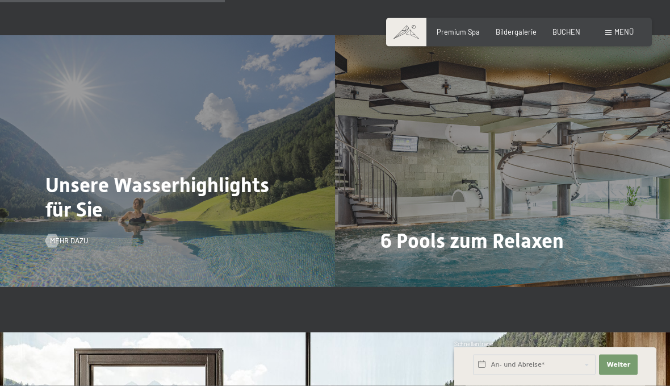
scroll to position [2190, 0]
click at [79, 212] on span "Unsere Wasserhighlights für Sie" at bounding box center [157, 197] width 224 height 48
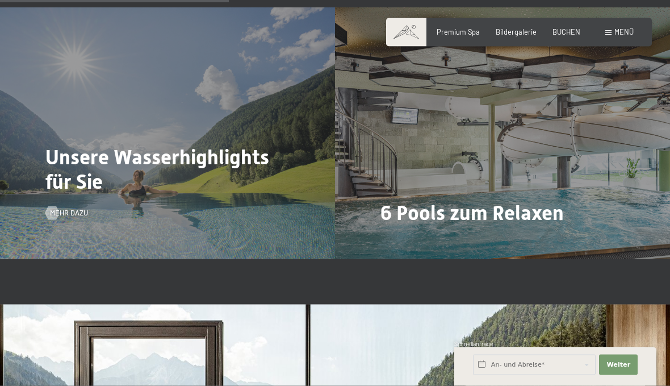
scroll to position [2217, 0]
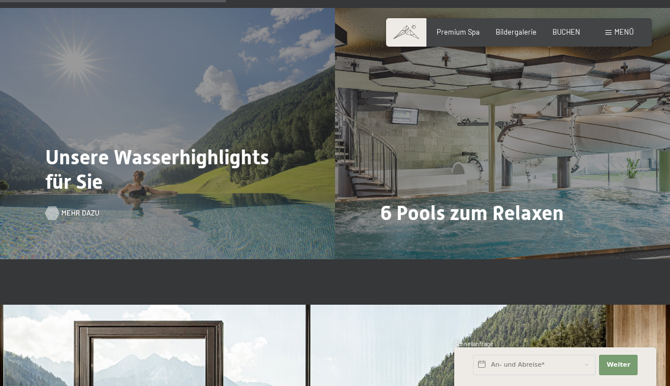
click at [73, 218] on span "Mehr dazu" at bounding box center [80, 213] width 38 height 10
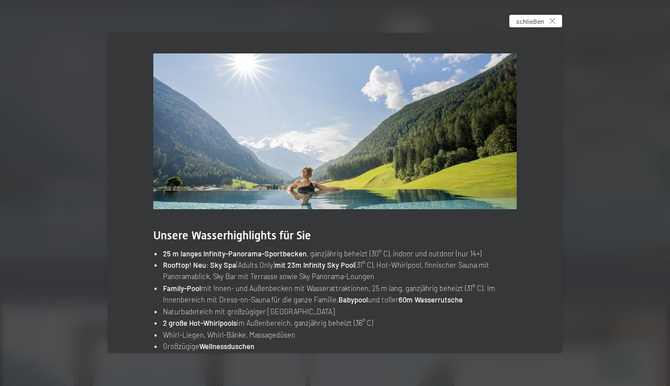
click at [534, 26] on span "schließen" at bounding box center [530, 21] width 28 height 10
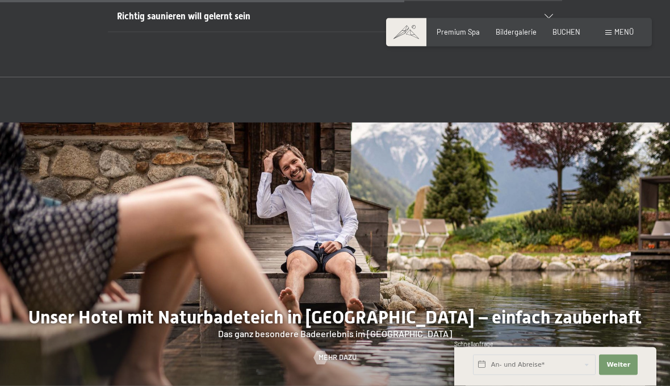
scroll to position [3420, 0]
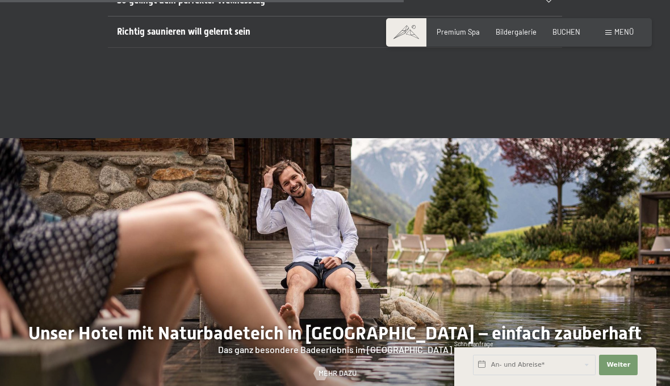
click at [148, 37] on span "Richtig saunieren will gelernt sein" at bounding box center [183, 31] width 133 height 11
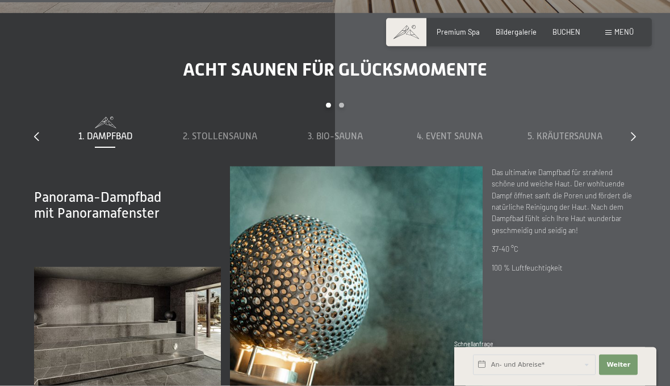
scroll to position [2752, 0]
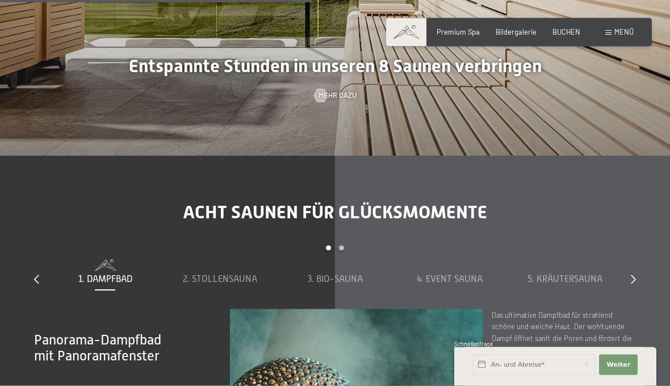
click at [616, 31] on span "Menü" at bounding box center [624, 31] width 19 height 9
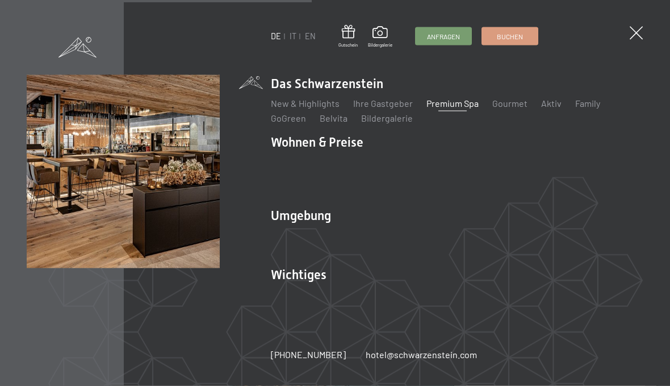
scroll to position [2752, 0]
click at [503, 107] on link "Gourmet" at bounding box center [509, 103] width 35 height 11
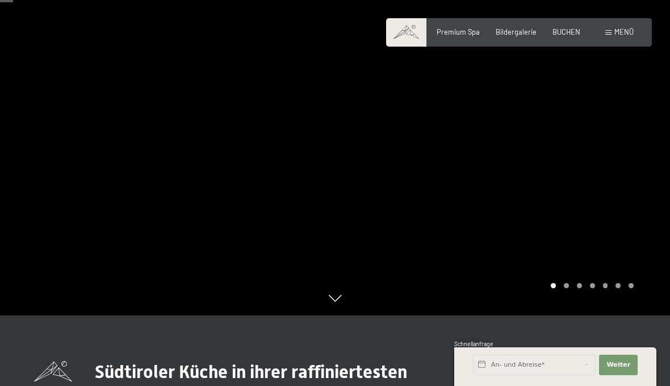
scroll to position [70, 0]
click at [630, 316] on div at bounding box center [502, 123] width 335 height 386
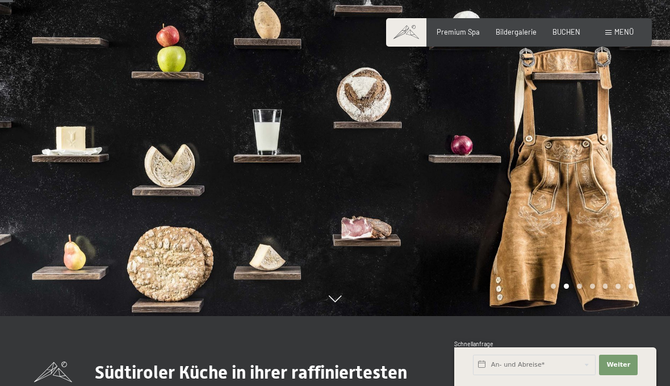
click at [617, 289] on div "Carousel Page 6" at bounding box center [618, 285] width 5 height 5
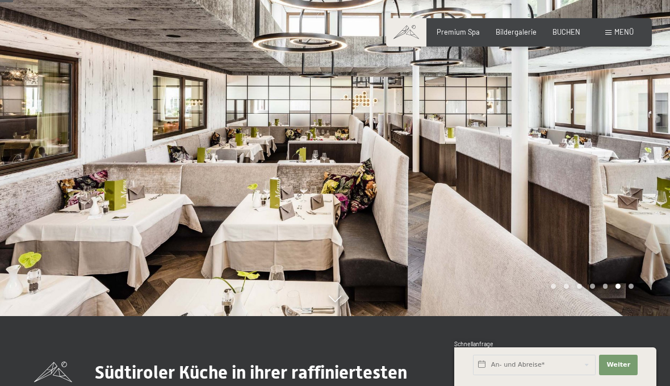
click at [605, 289] on div "Carousel Page 5" at bounding box center [605, 285] width 5 height 5
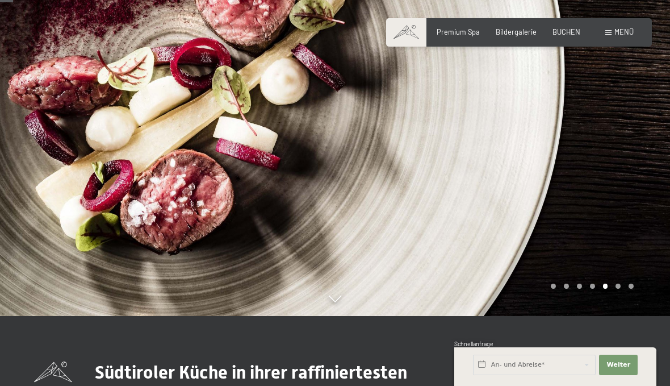
click at [594, 289] on div "Carousel Page 4" at bounding box center [592, 285] width 5 height 5
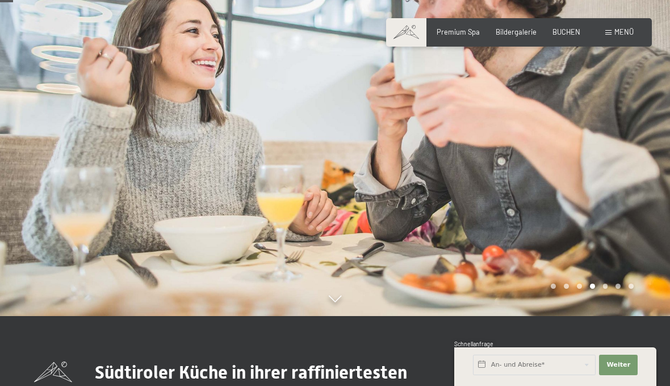
click at [578, 289] on div "Carousel Page 3" at bounding box center [579, 285] width 5 height 5
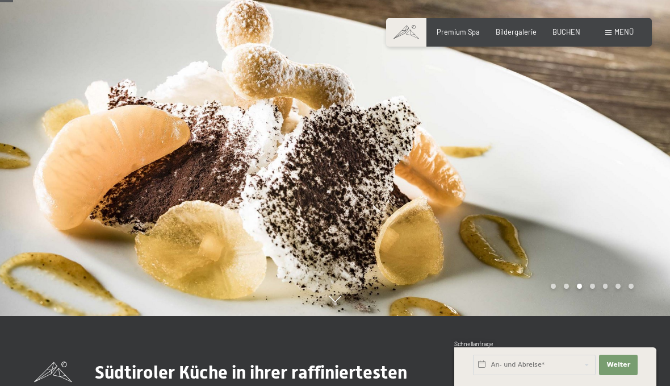
click at [562, 289] on div "Carousel Pagination" at bounding box center [590, 285] width 87 height 5
click at [565, 316] on div at bounding box center [502, 123] width 335 height 386
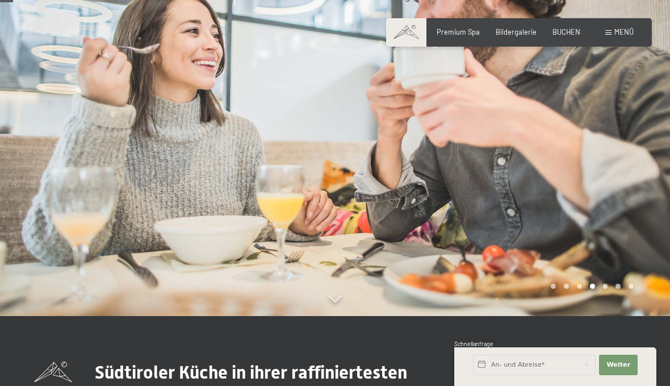
click at [552, 289] on div "Carousel Page 1" at bounding box center [553, 285] width 5 height 5
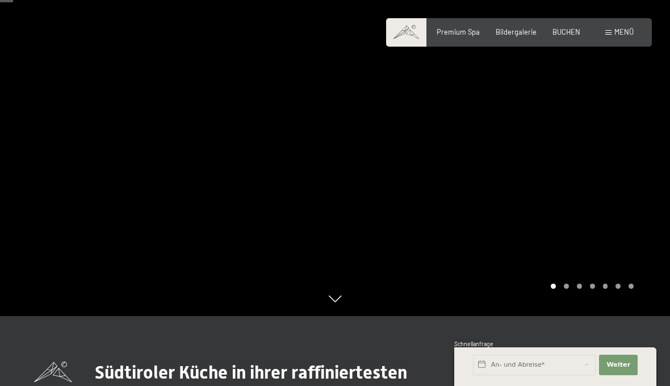
click at [616, 35] on span "Menü" at bounding box center [624, 31] width 19 height 9
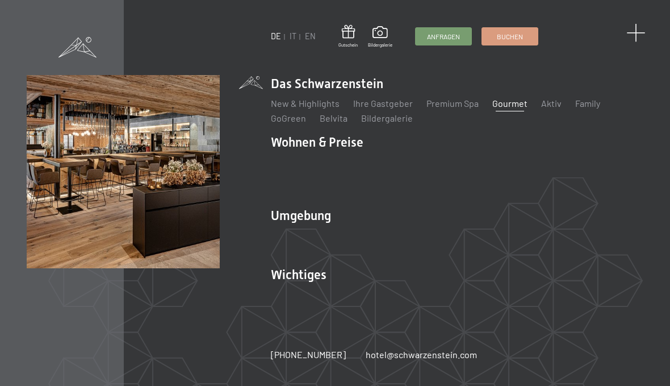
click at [637, 34] on span at bounding box center [635, 33] width 19 height 19
